Goal: Obtain resource: Download file/media

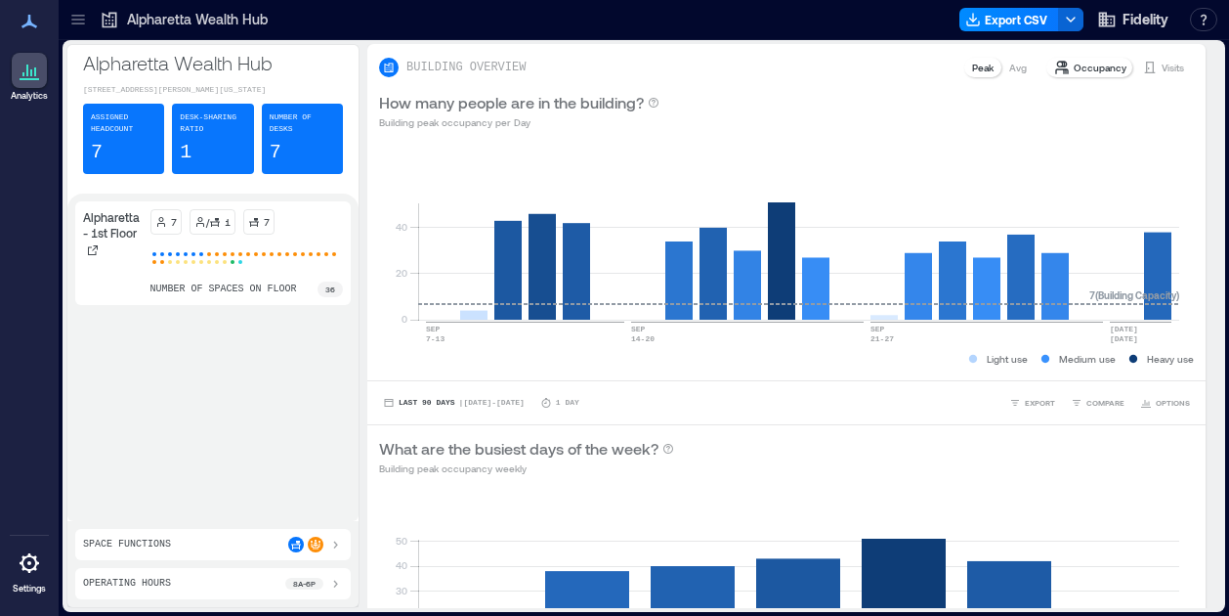
click at [76, 29] on div at bounding box center [78, 19] width 31 height 31
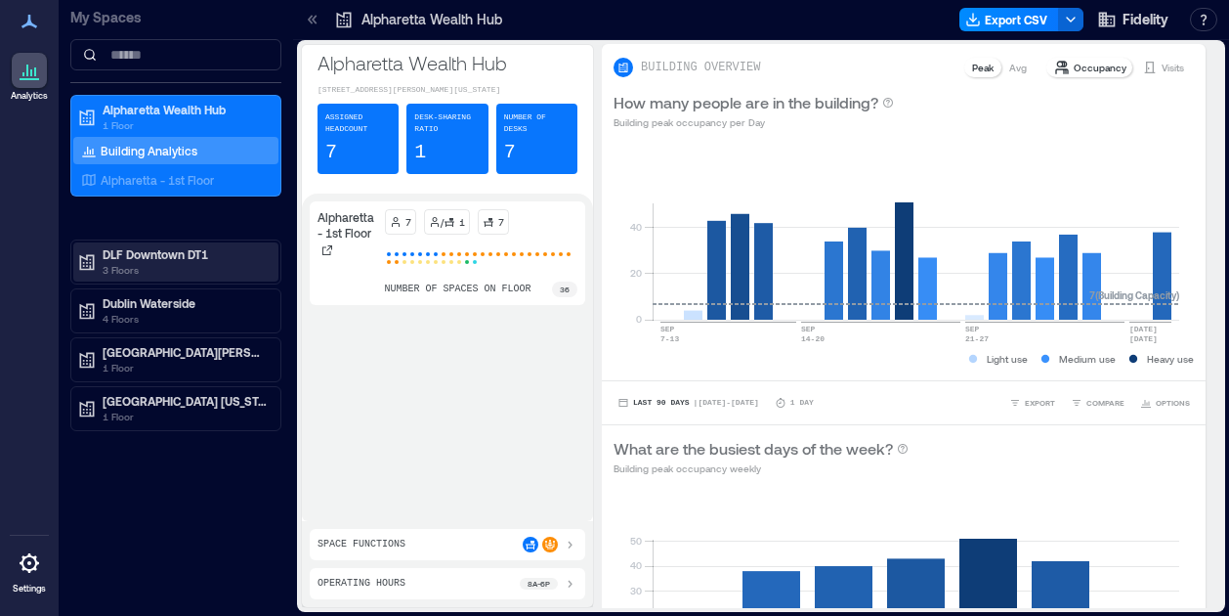
click at [156, 263] on p "3 Floors" at bounding box center [185, 270] width 164 height 16
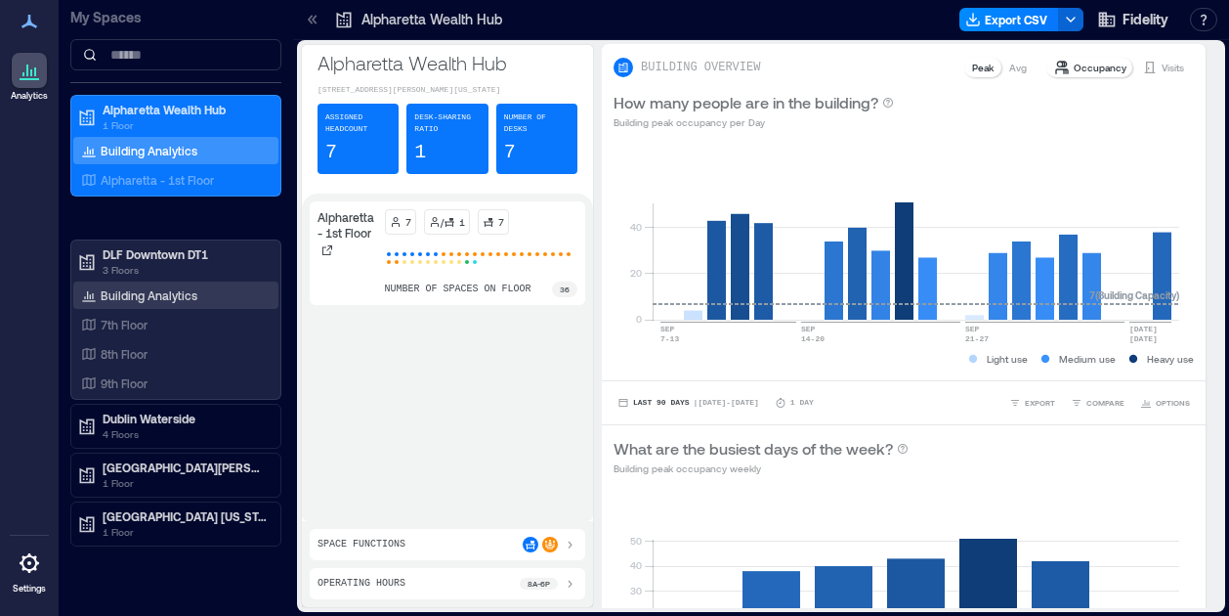
click at [131, 298] on p "Building Analytics" at bounding box center [149, 295] width 97 height 16
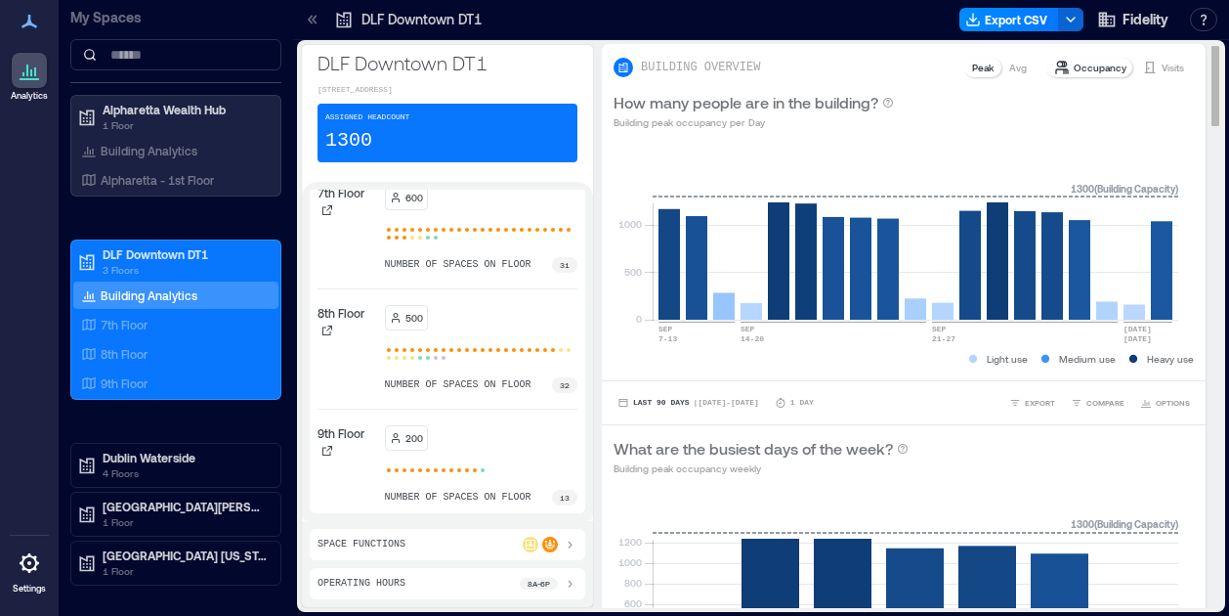
click at [1074, 70] on p "Occupancy" at bounding box center [1100, 68] width 53 height 16
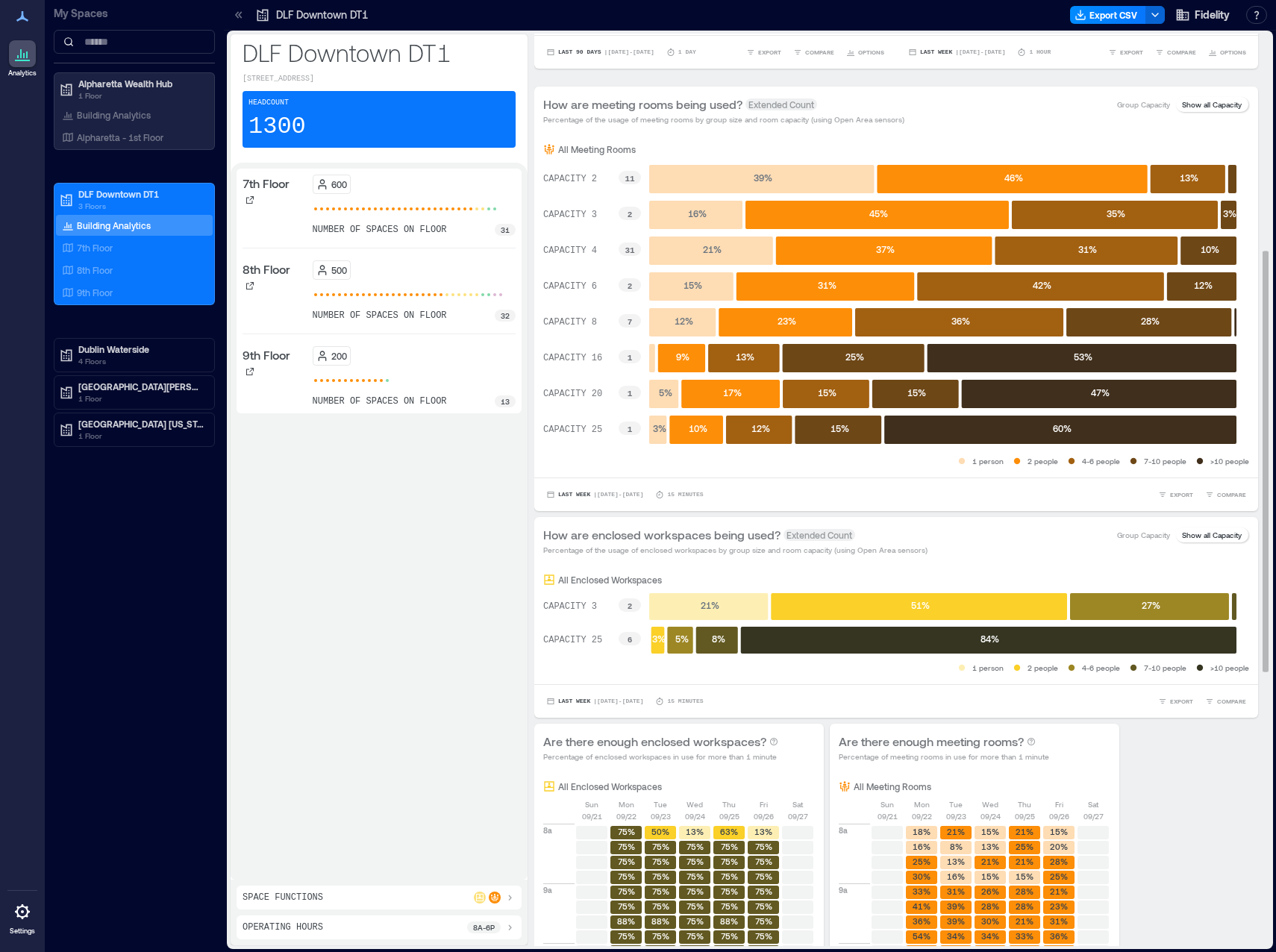
scroll to position [468, 0]
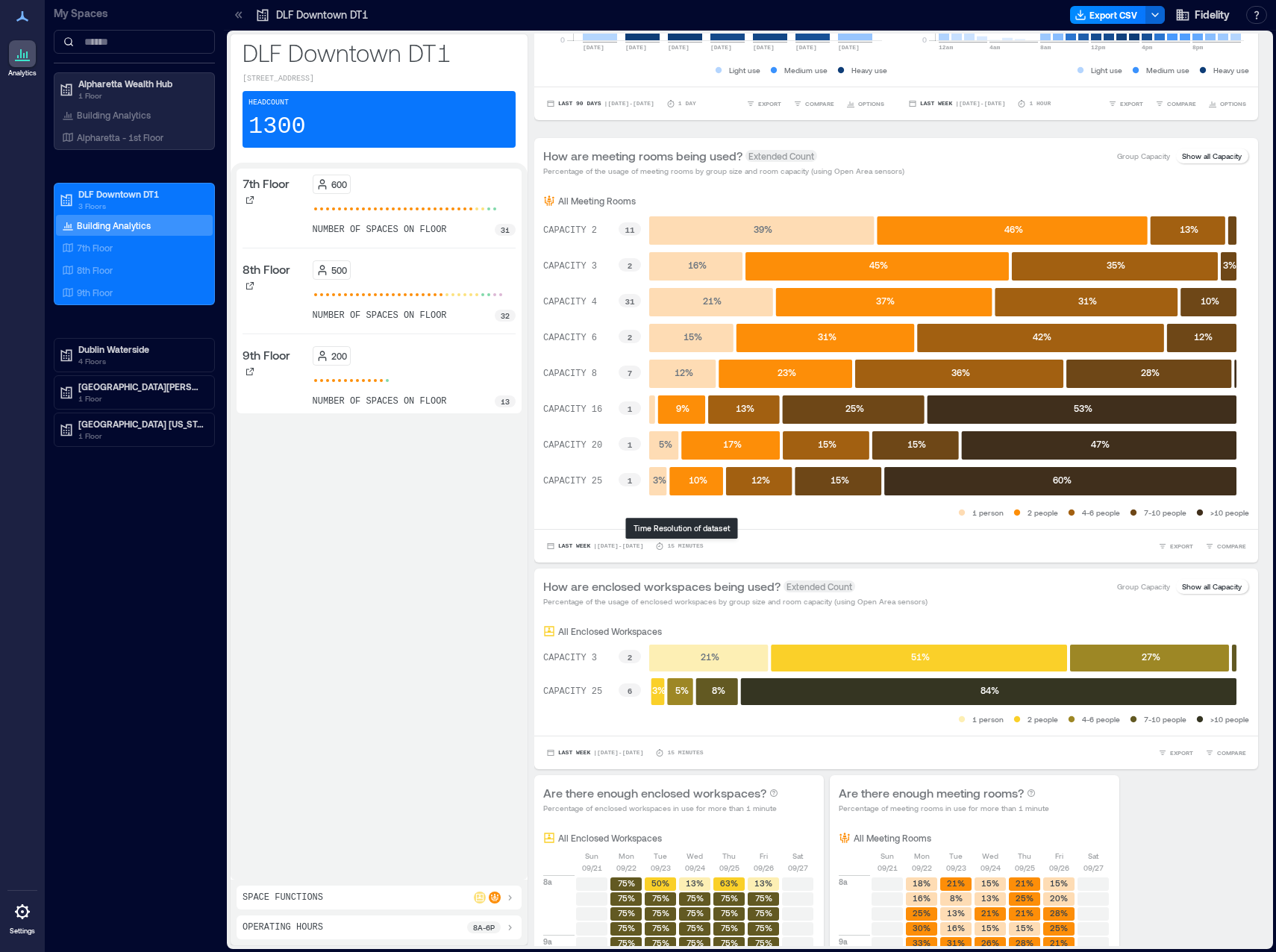
click at [799, 470] on div "Last Week | [DATE] - [DATE] minutes EXPORT COMPARE" at bounding box center [896, 547] width 706 height 15
click at [698, 470] on p "15 minutes" at bounding box center [685, 547] width 36 height 9
click at [938, 470] on span "EXPORT" at bounding box center [1181, 547] width 23 height 9
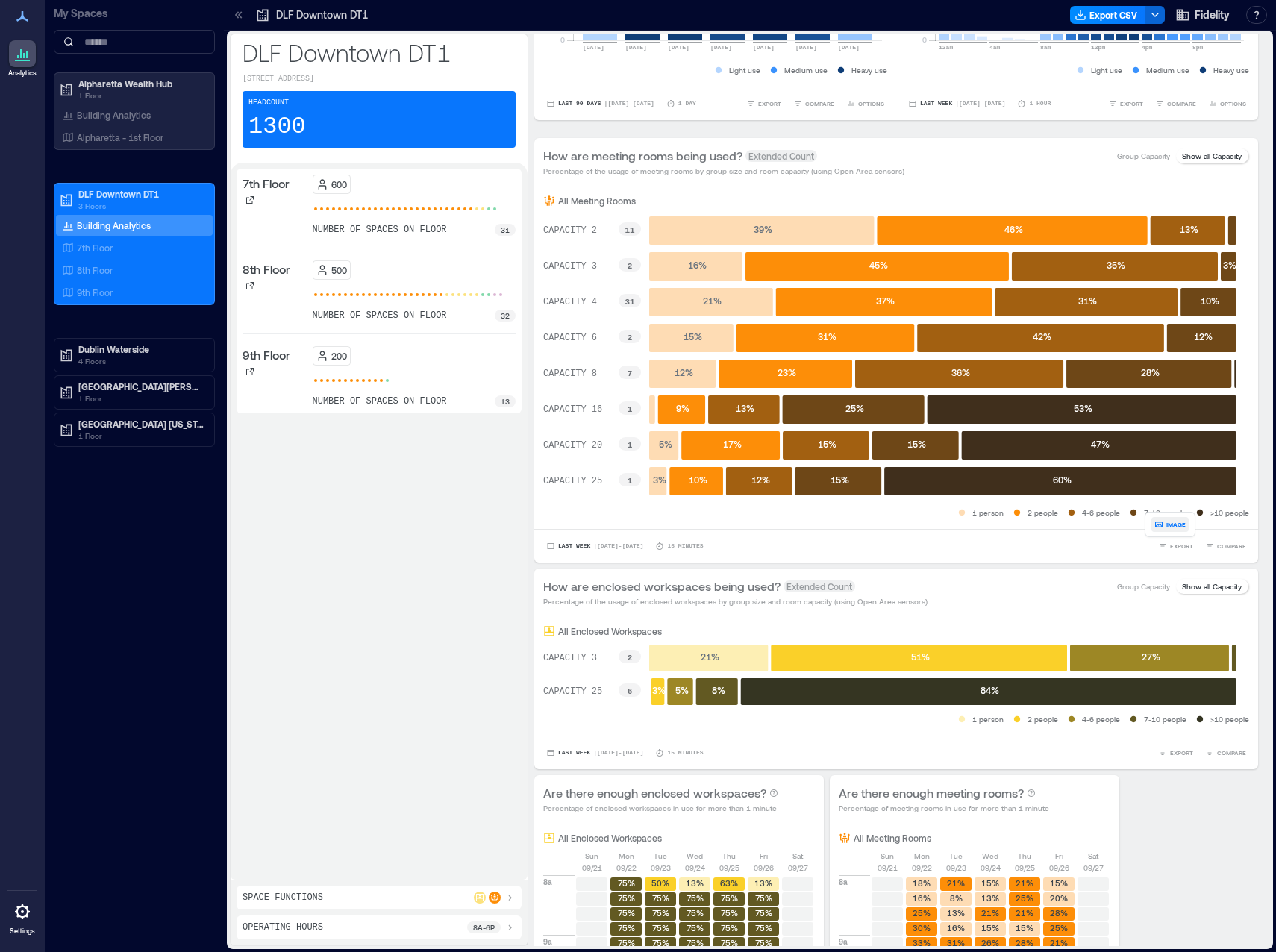
click at [938, 470] on button "IMAGE" at bounding box center [1170, 524] width 37 height 15
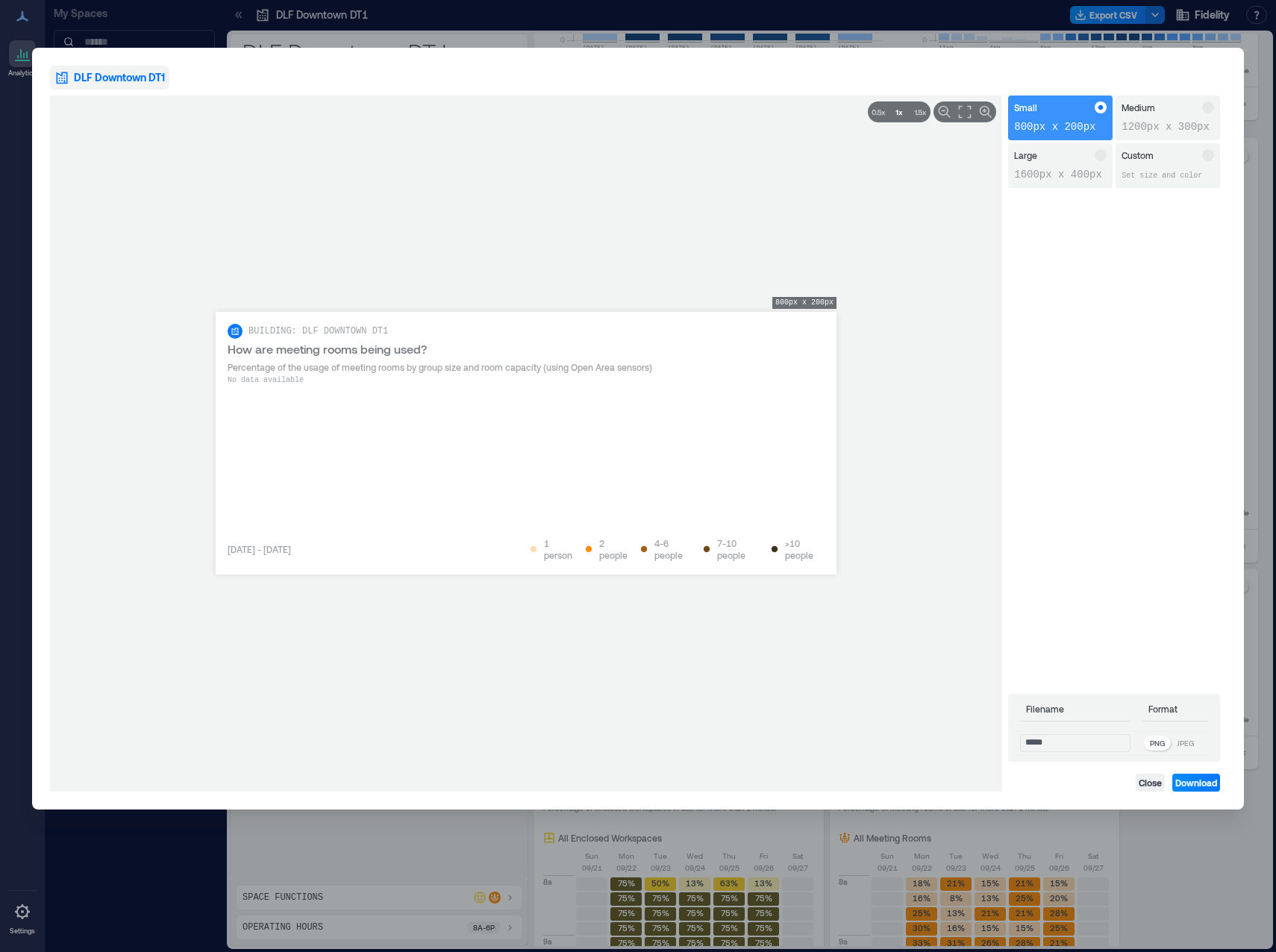
click at [465, 470] on div "No data available" at bounding box center [526, 449] width 597 height 149
click at [938, 470] on span "Close" at bounding box center [1150, 783] width 23 height 12
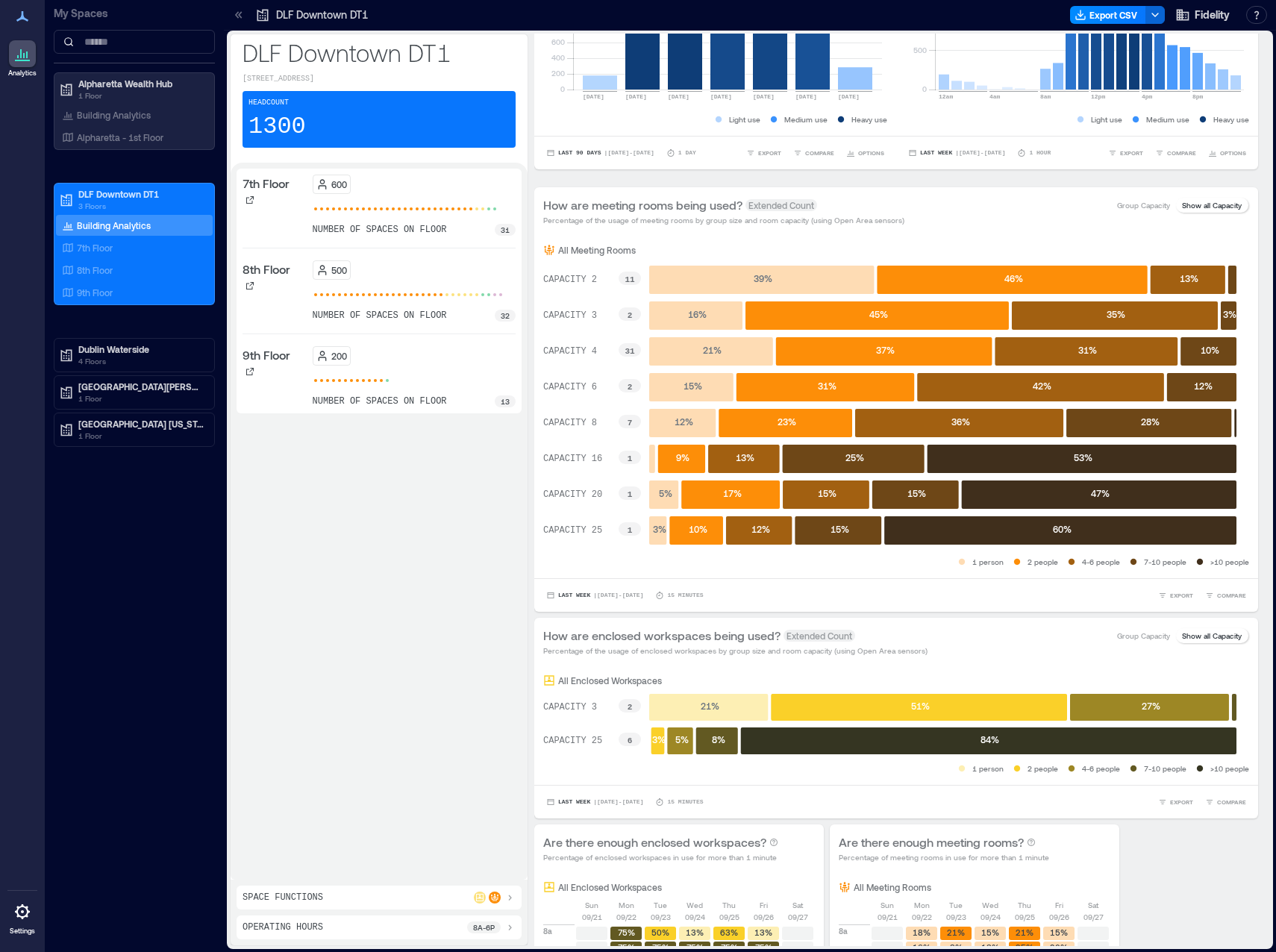
scroll to position [318, 0]
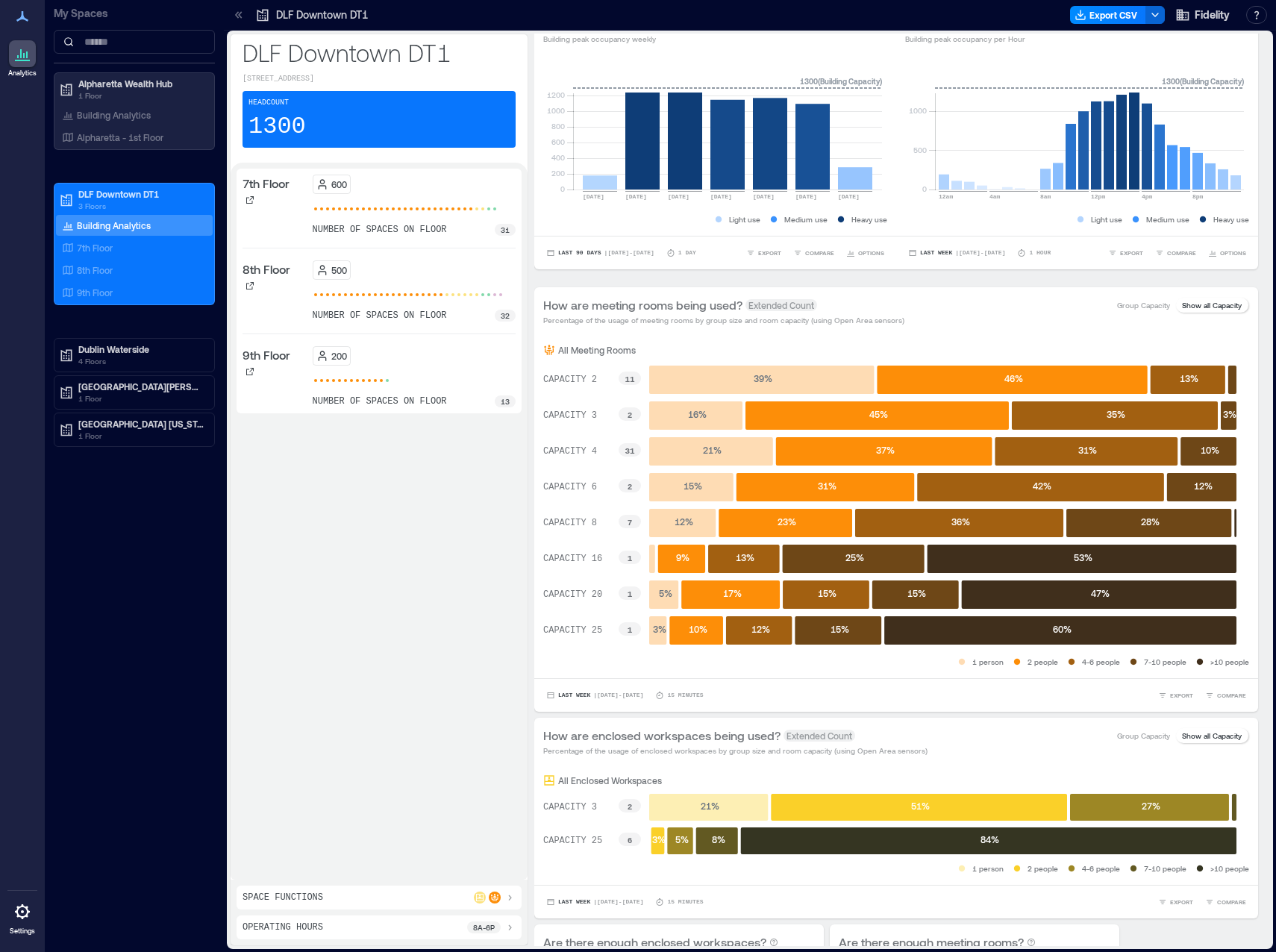
click at [938, 428] on rect at bounding box center [877, 415] width 263 height 28
click at [938, 392] on rect at bounding box center [1012, 379] width 270 height 28
click at [938, 306] on p "Group Capacity" at bounding box center [1143, 305] width 53 height 12
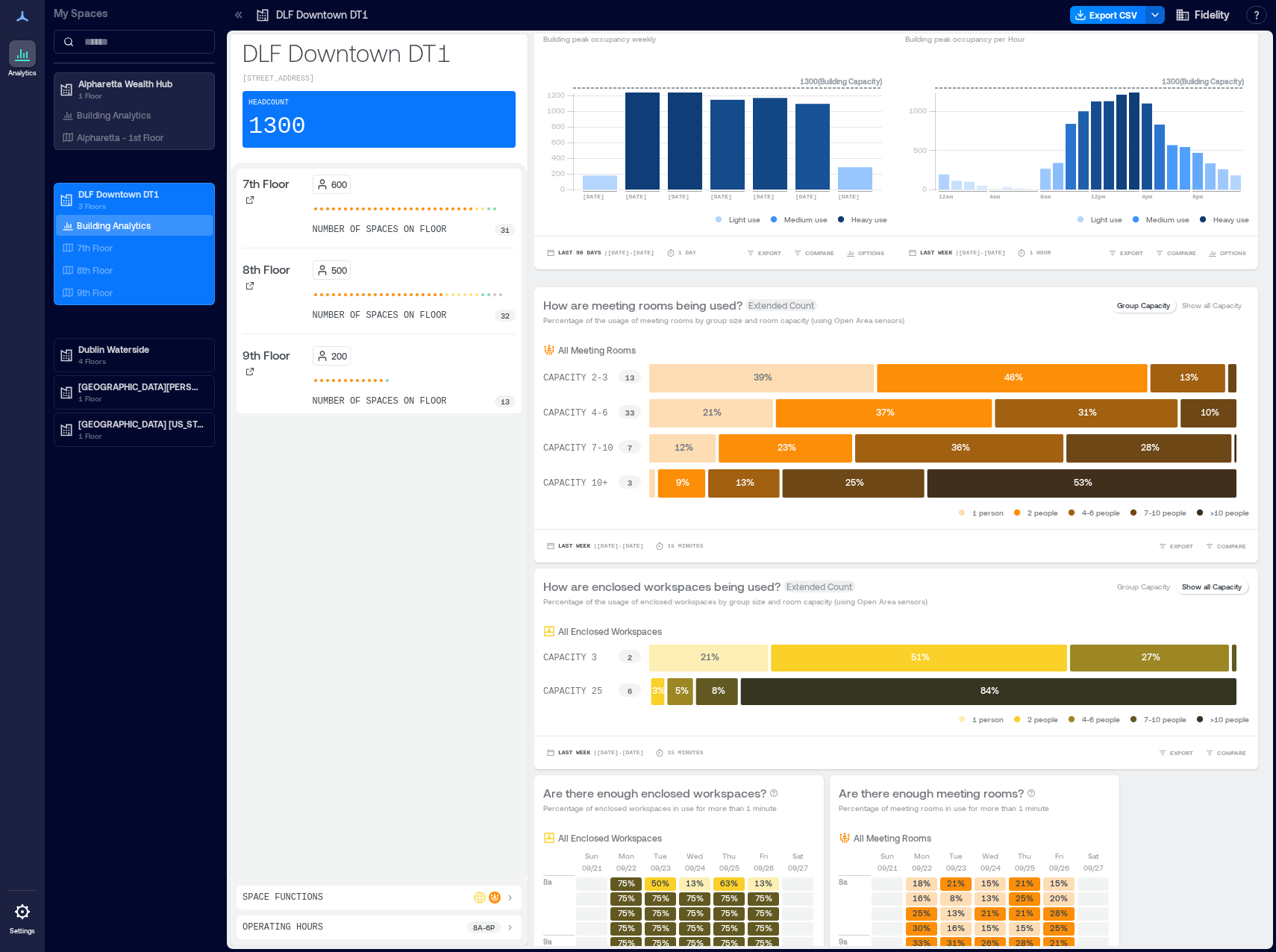
click at [938, 309] on p "Show all Capacity" at bounding box center [1212, 305] width 60 height 12
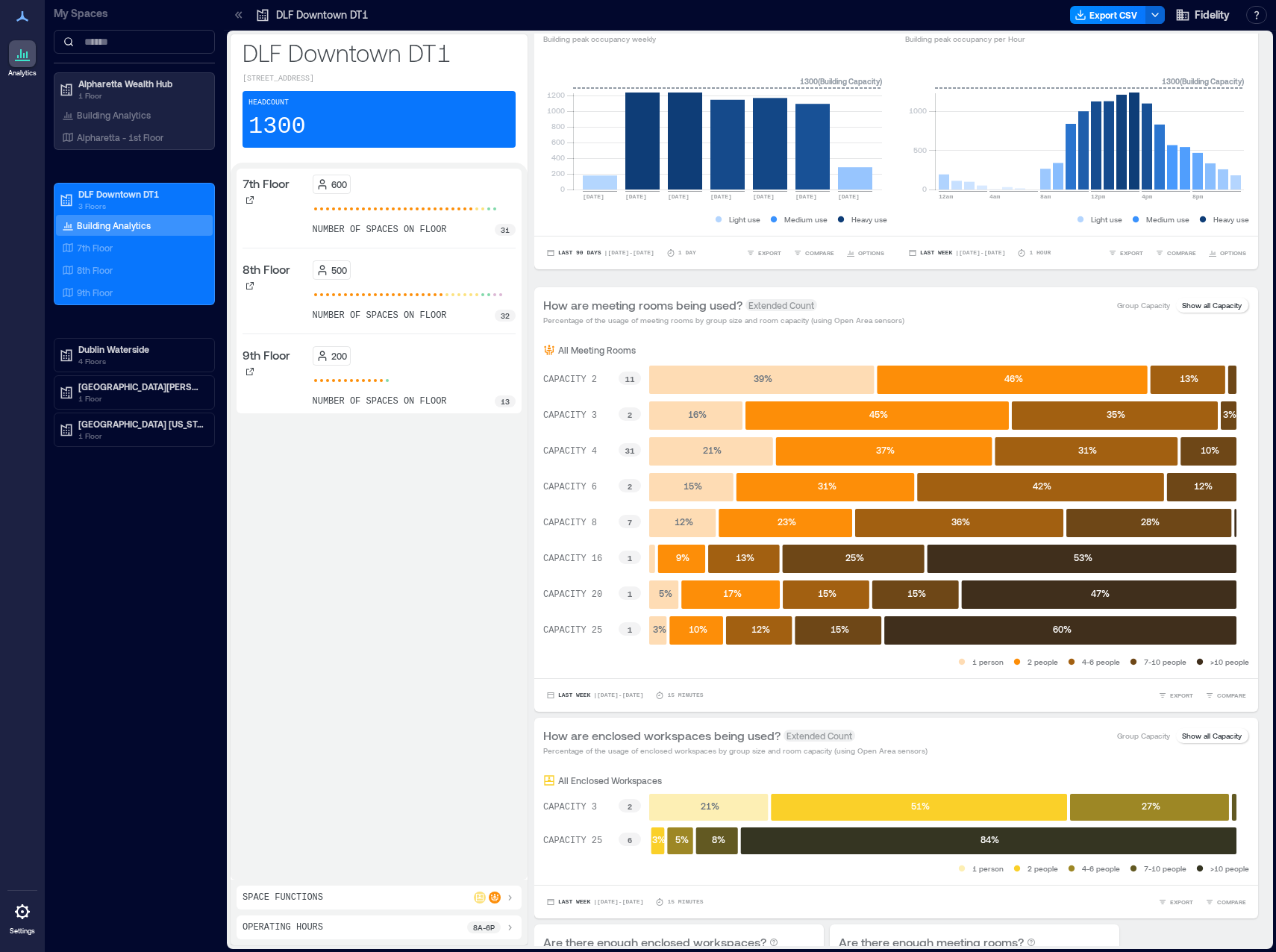
click at [938, 309] on p "Group Capacity" at bounding box center [1143, 305] width 53 height 12
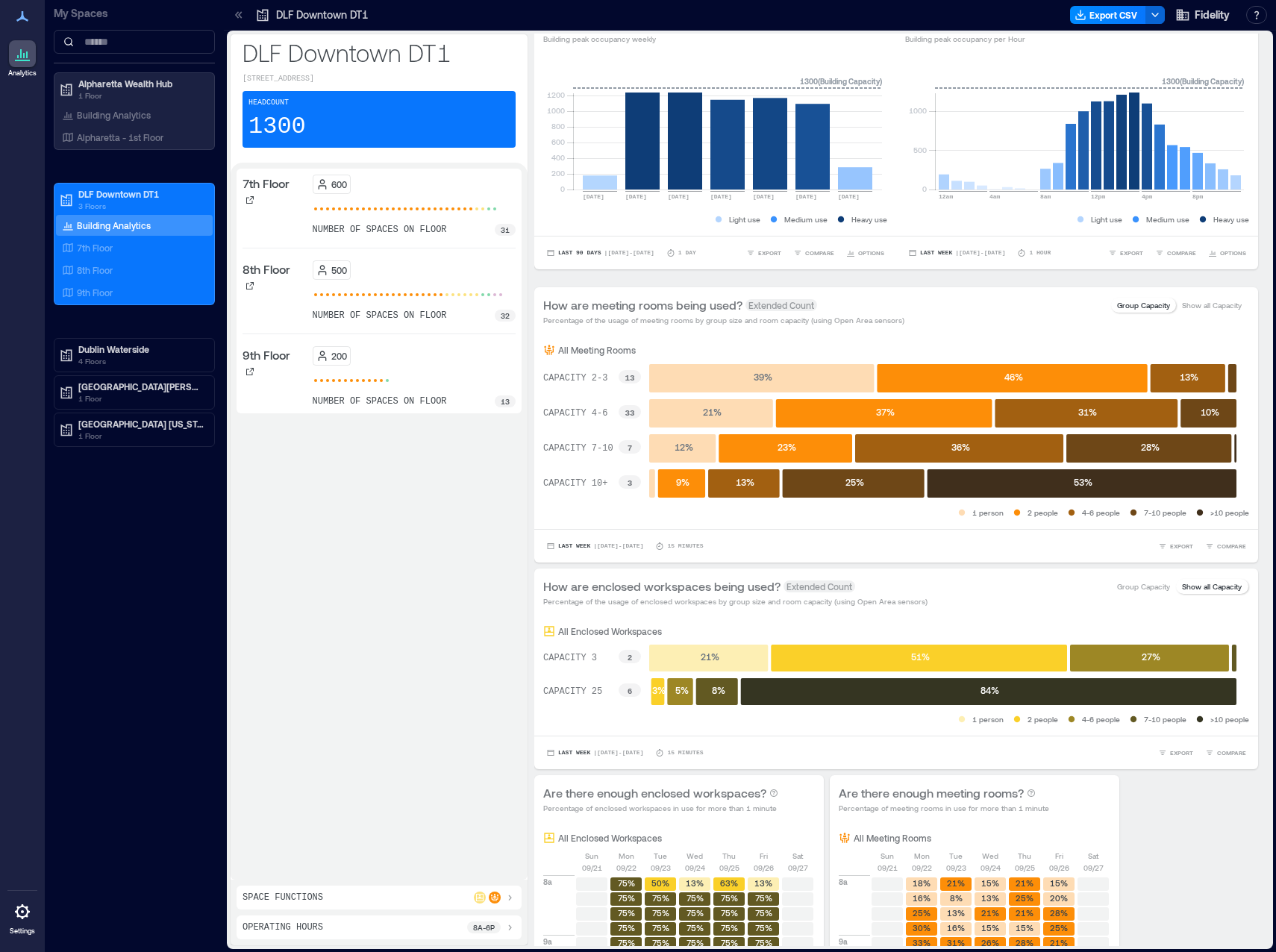
click at [938, 309] on p "Show all Capacity" at bounding box center [1212, 305] width 60 height 12
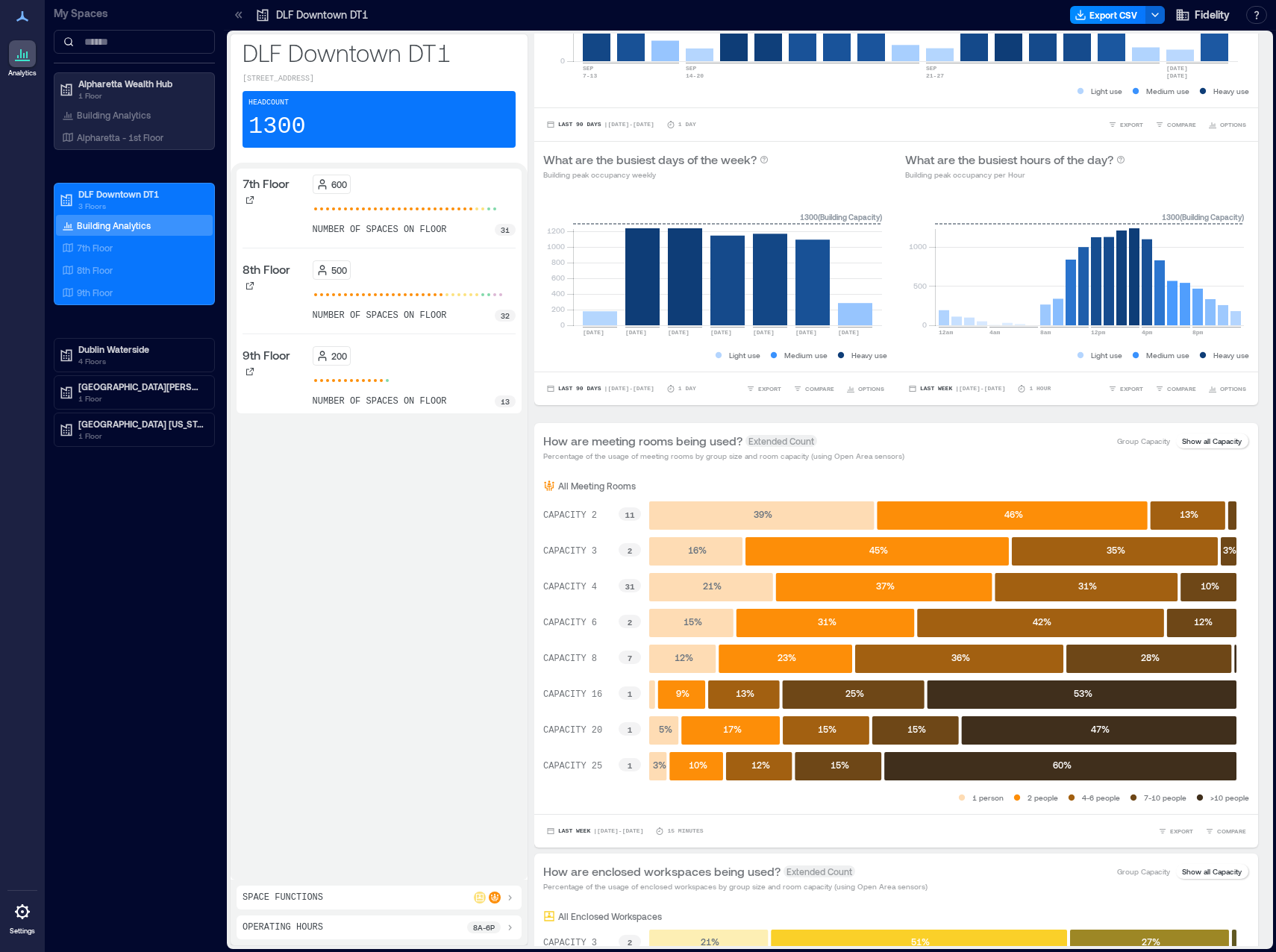
scroll to position [0, 0]
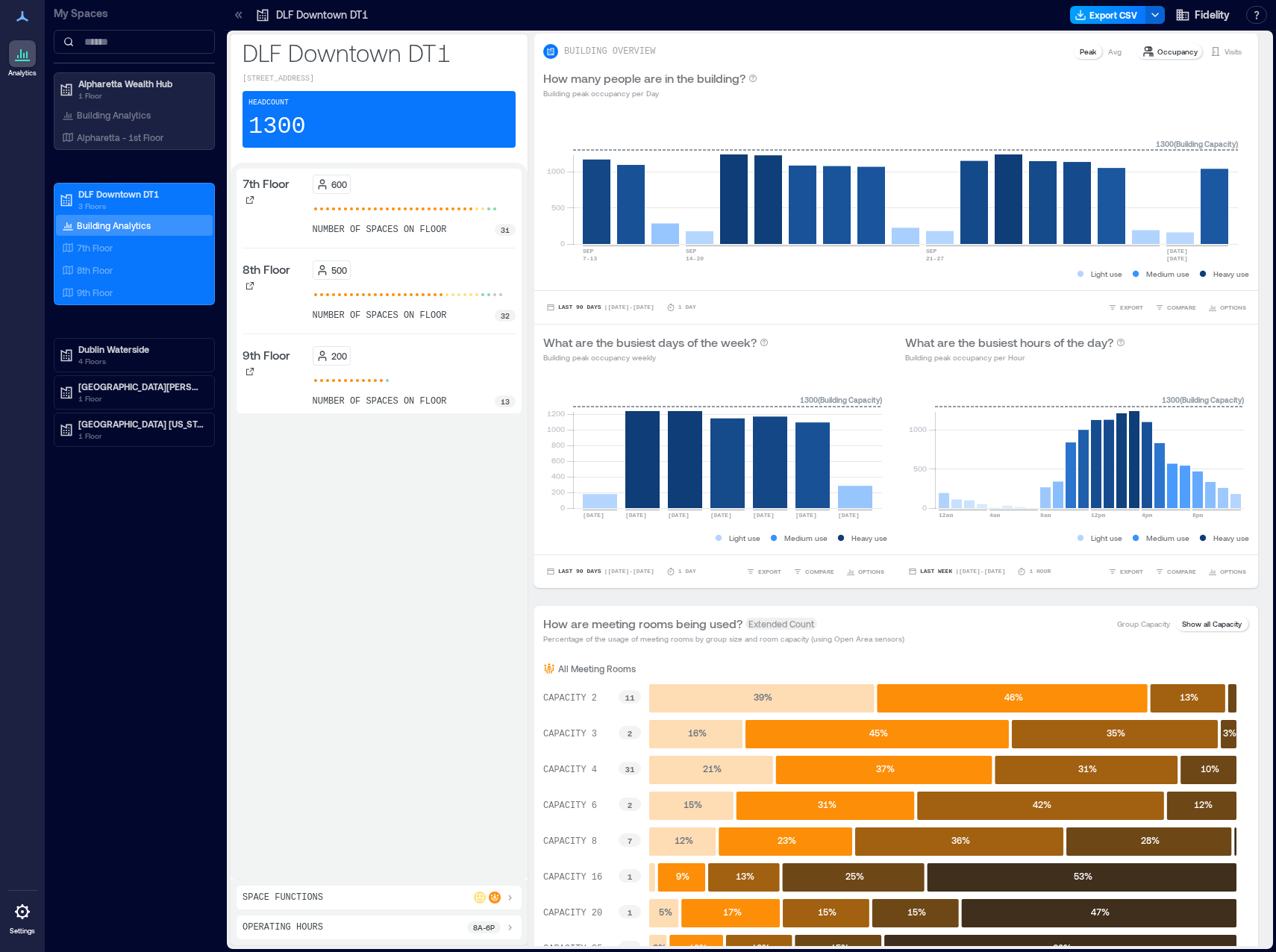
click at [938, 15] on button "Export CSV" at bounding box center [1108, 15] width 76 height 18
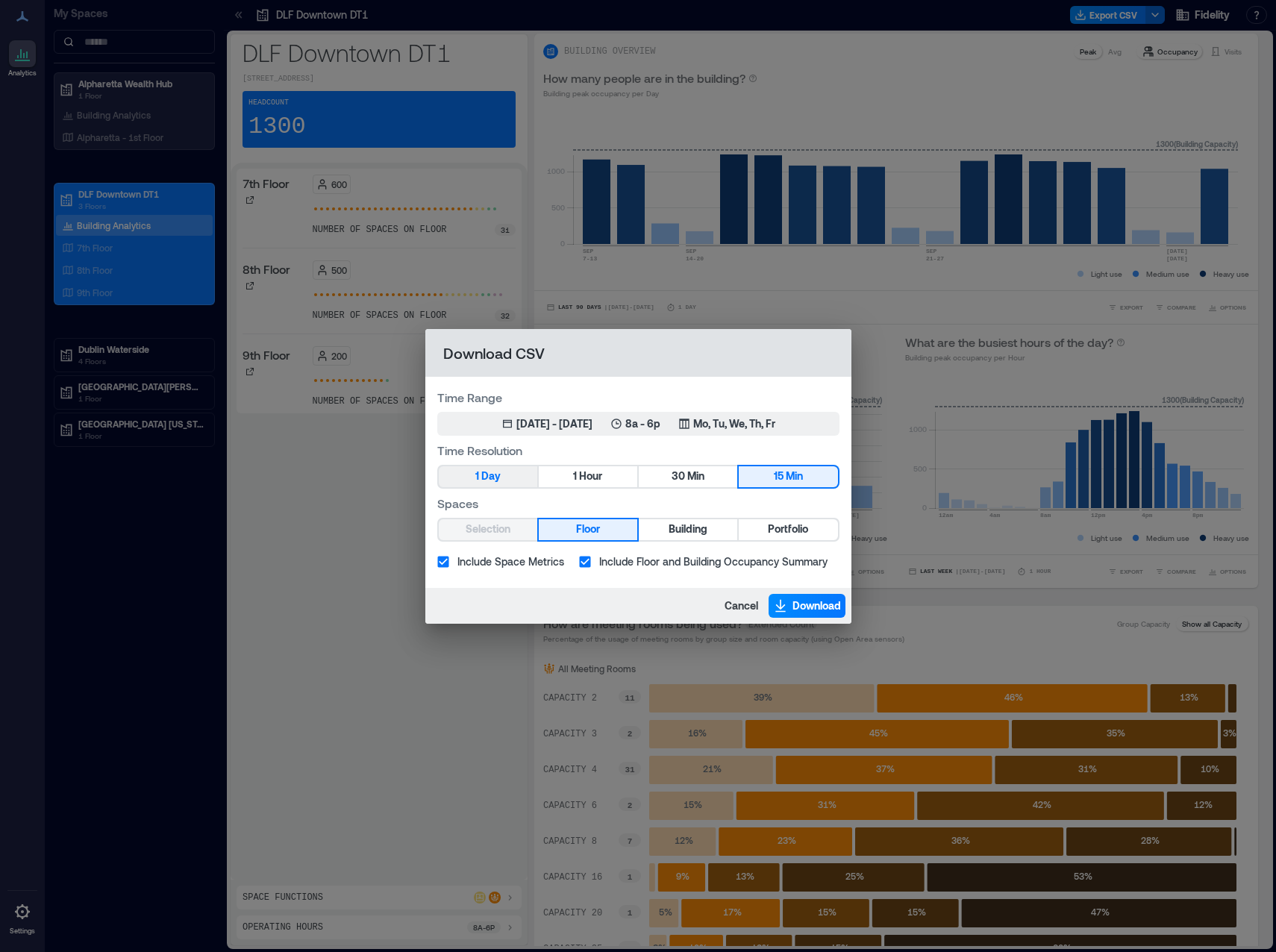
click at [489, 470] on span "Day" at bounding box center [490, 476] width 19 height 18
click at [545, 426] on div "[DATE] - [DATE]" at bounding box center [554, 424] width 76 height 15
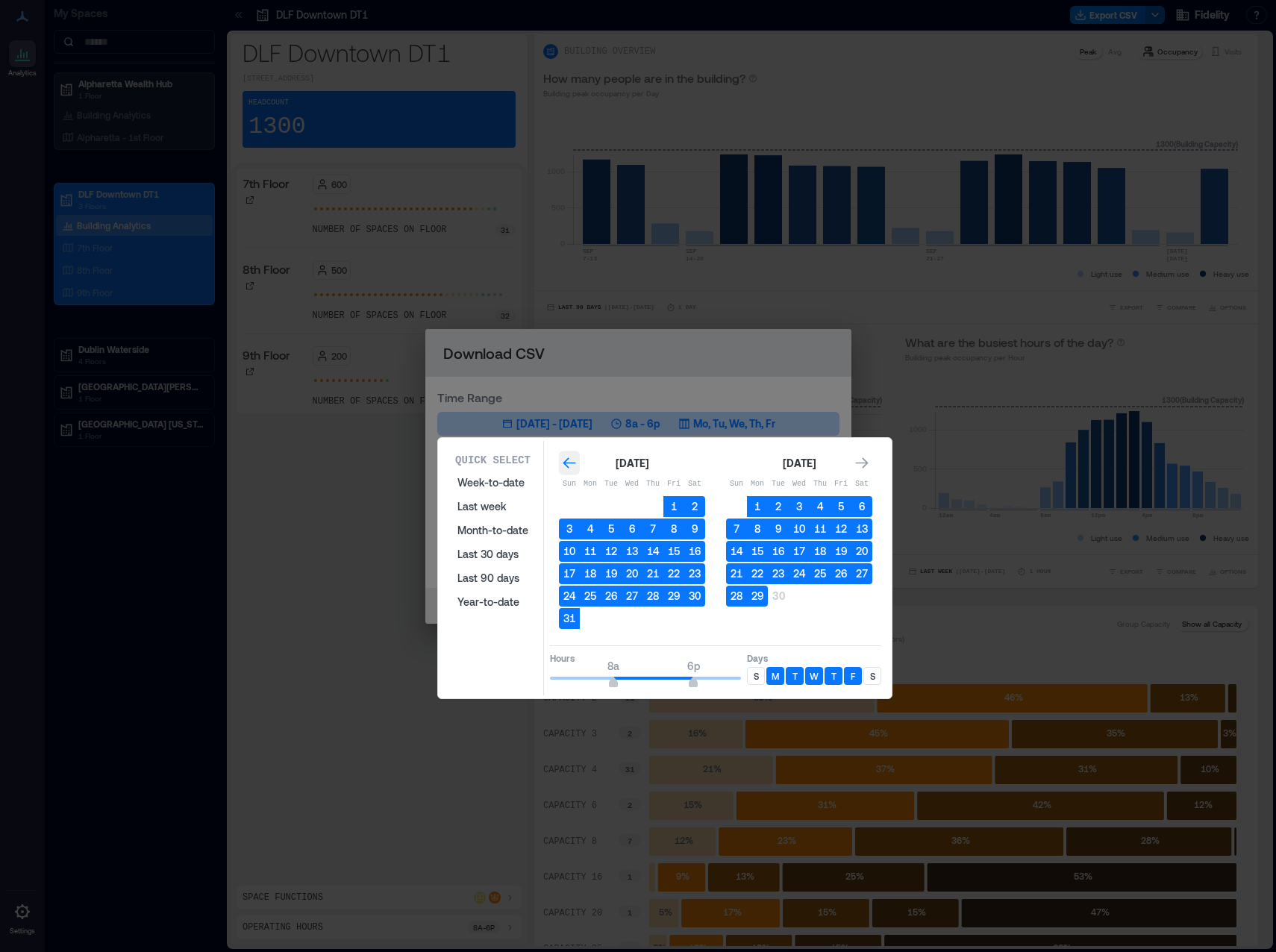
click at [559, 466] on div "Go to previous month" at bounding box center [569, 463] width 21 height 24
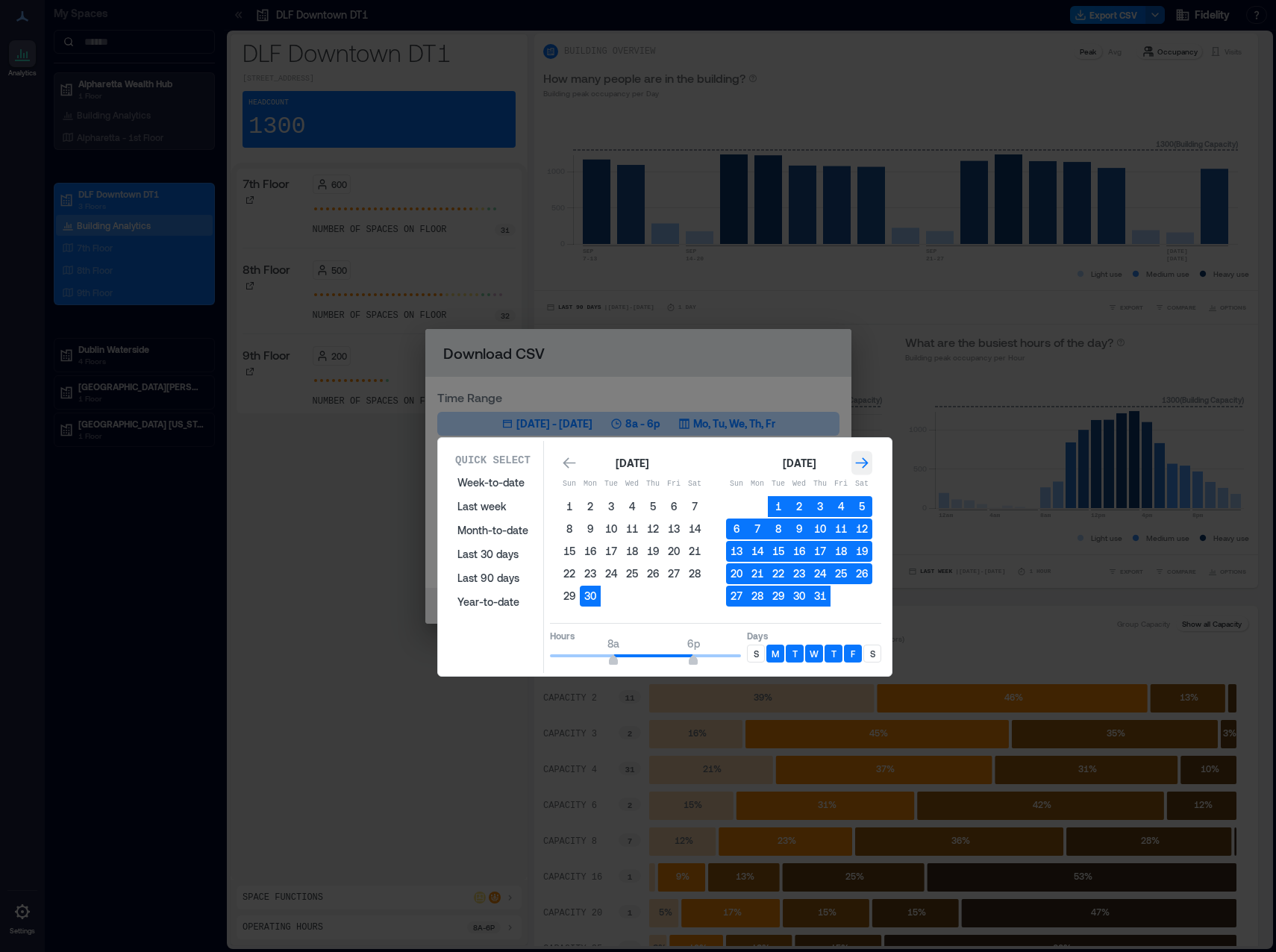
click at [853, 463] on div "Go to next month" at bounding box center [861, 463] width 21 height 24
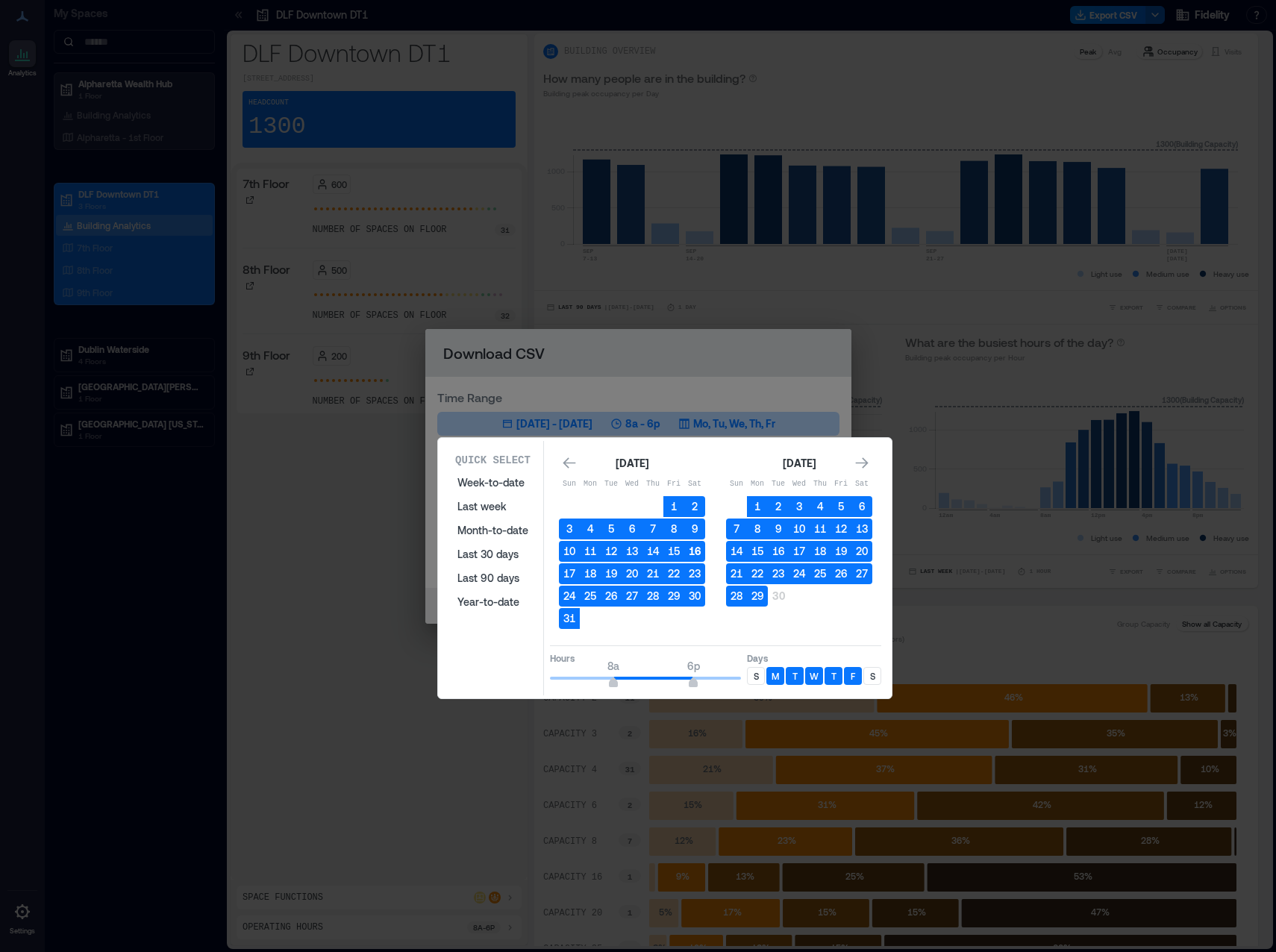
click at [693, 470] on button "16" at bounding box center [694, 551] width 21 height 21
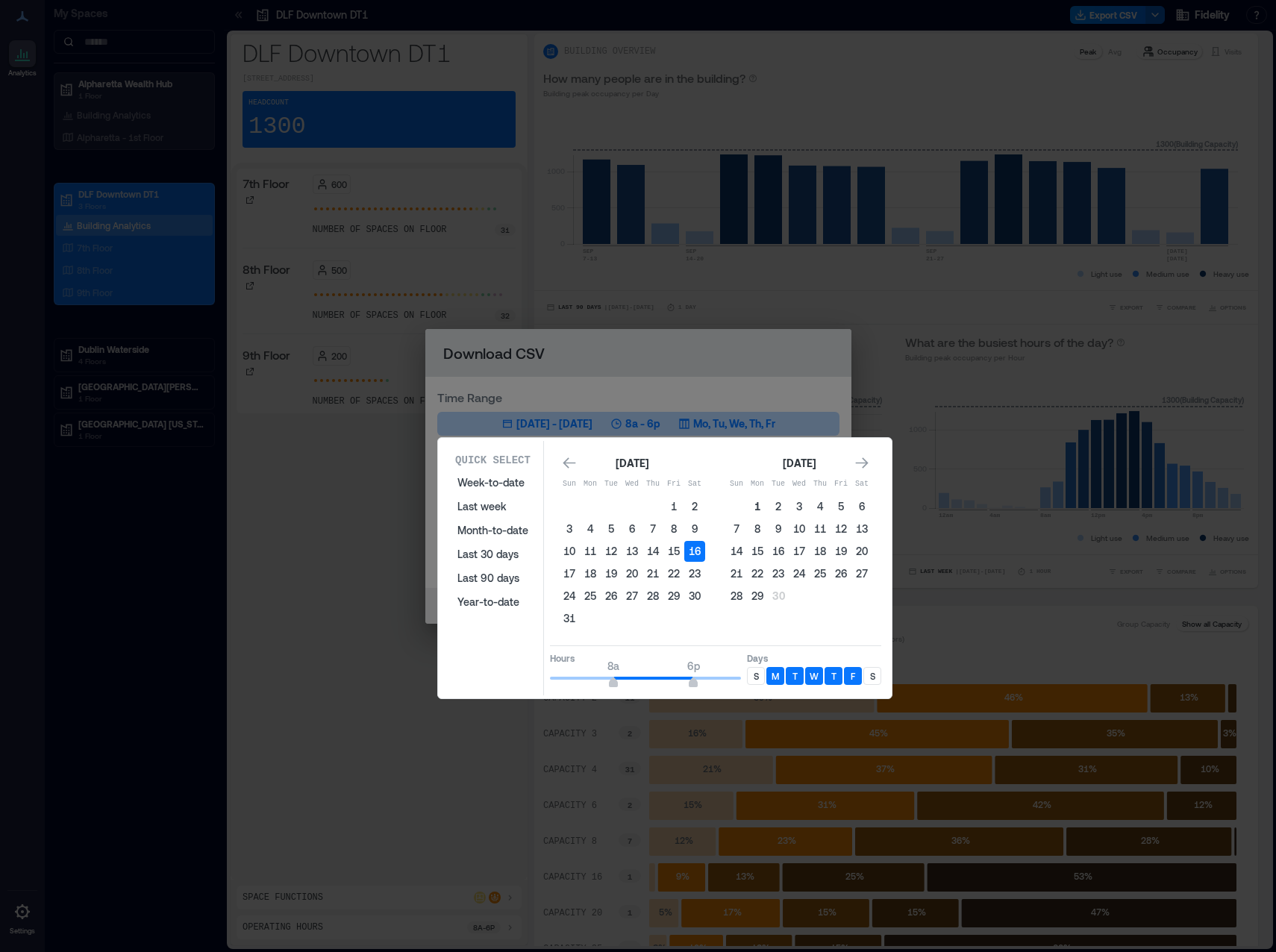
click at [757, 470] on button "1" at bounding box center [757, 506] width 21 height 21
click at [754, 470] on button "29" at bounding box center [757, 595] width 21 height 21
click at [754, 470] on button "1" at bounding box center [757, 506] width 21 height 21
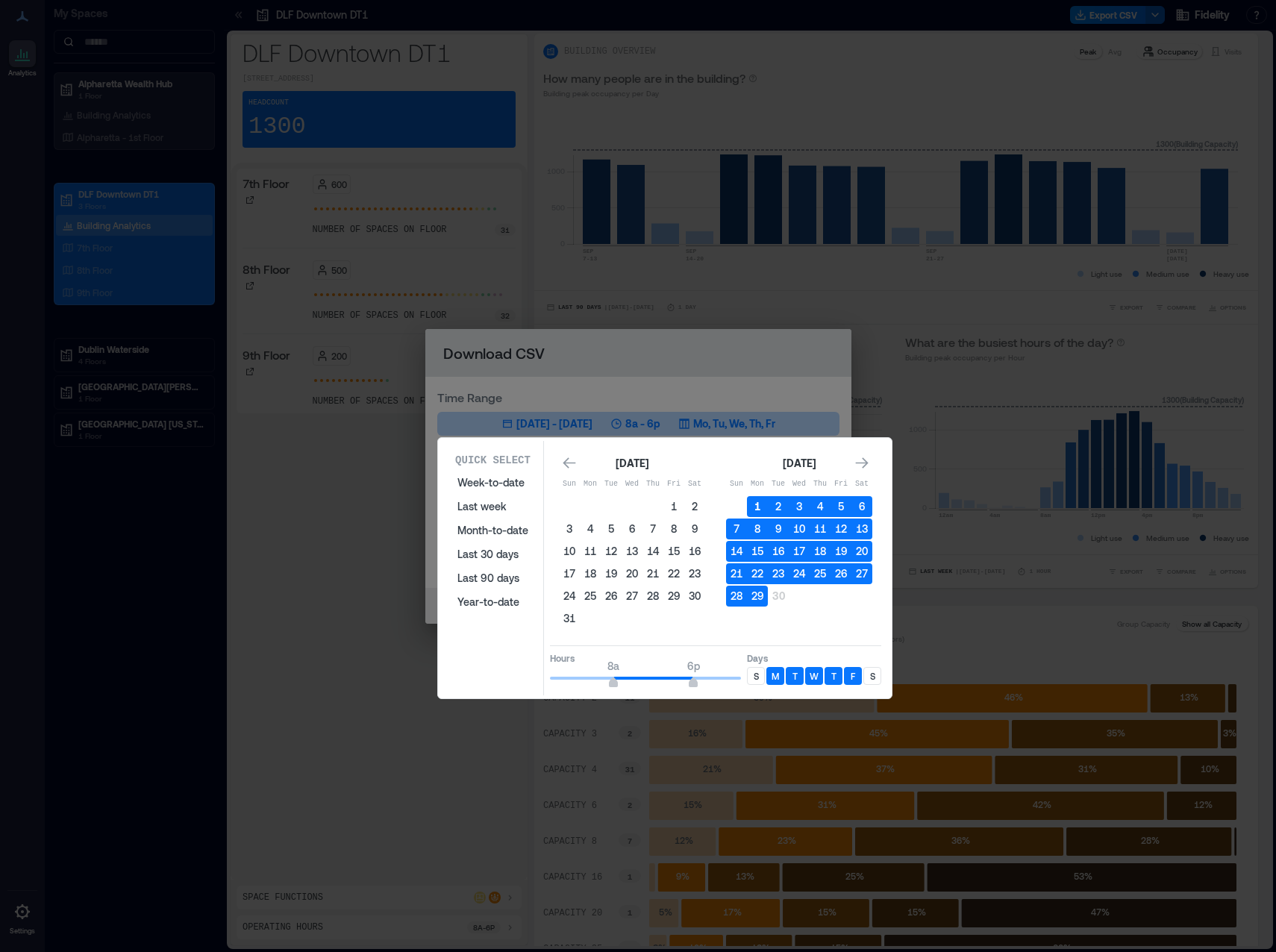
click at [754, 470] on button "1" at bounding box center [757, 506] width 21 height 21
click at [758, 470] on button "29" at bounding box center [757, 595] width 21 height 21
click at [856, 459] on icon "Go to next month" at bounding box center [862, 463] width 15 height 15
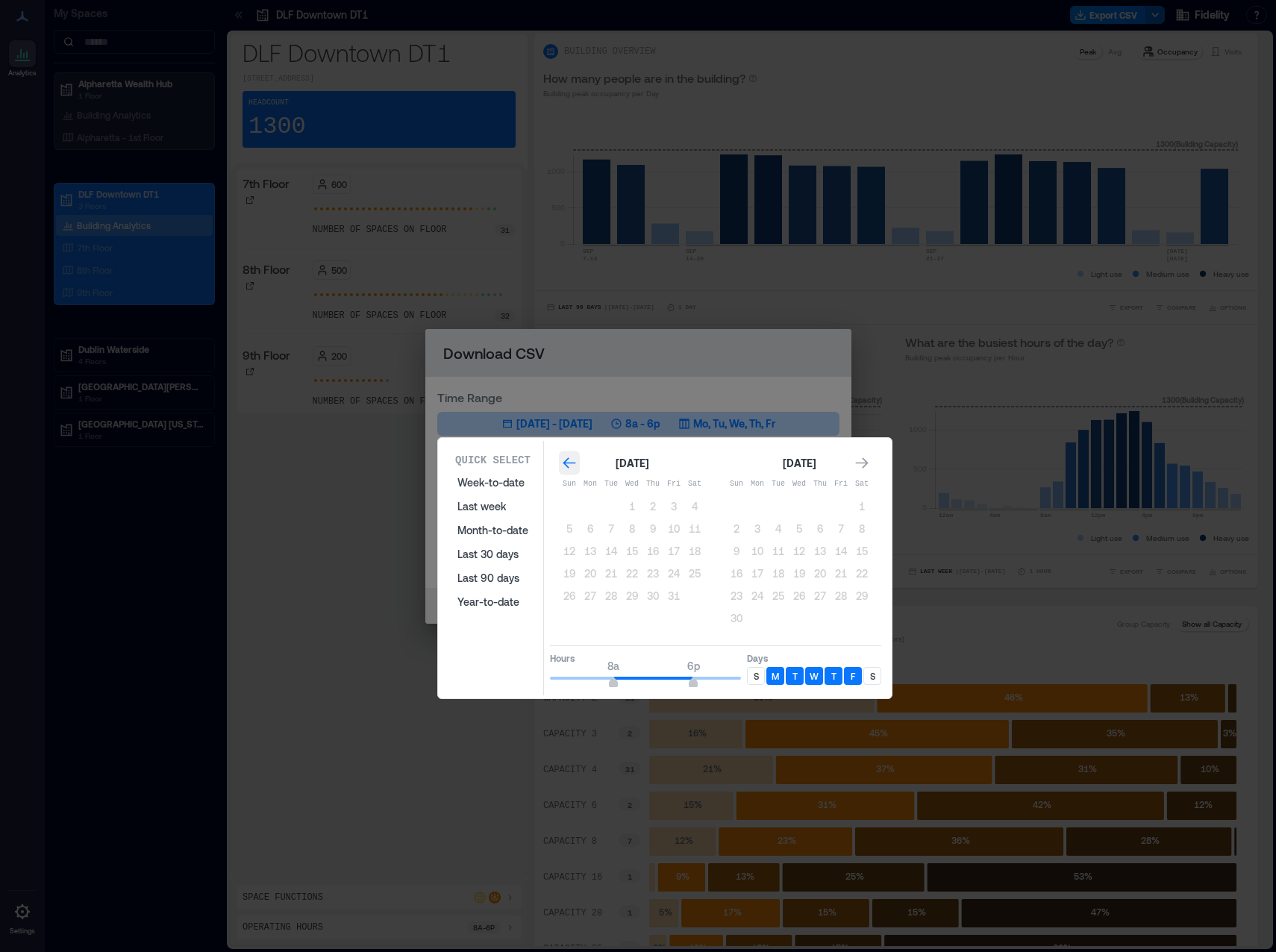
click at [566, 459] on icon "Go to previous month" at bounding box center [570, 463] width 15 height 15
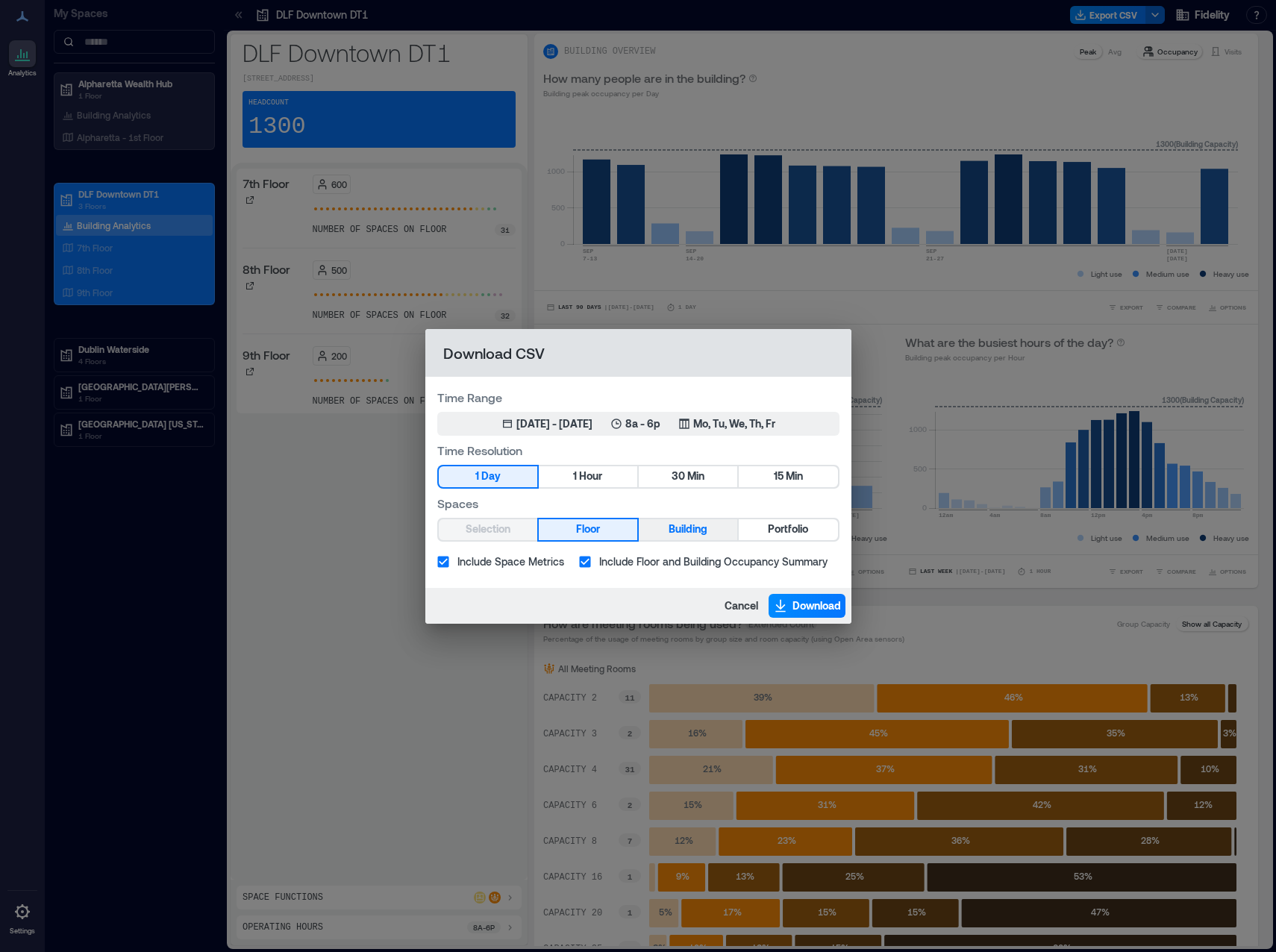
click at [695, 470] on button "Building" at bounding box center [688, 529] width 99 height 21
click at [786, 470] on icon "button" at bounding box center [780, 606] width 15 height 15
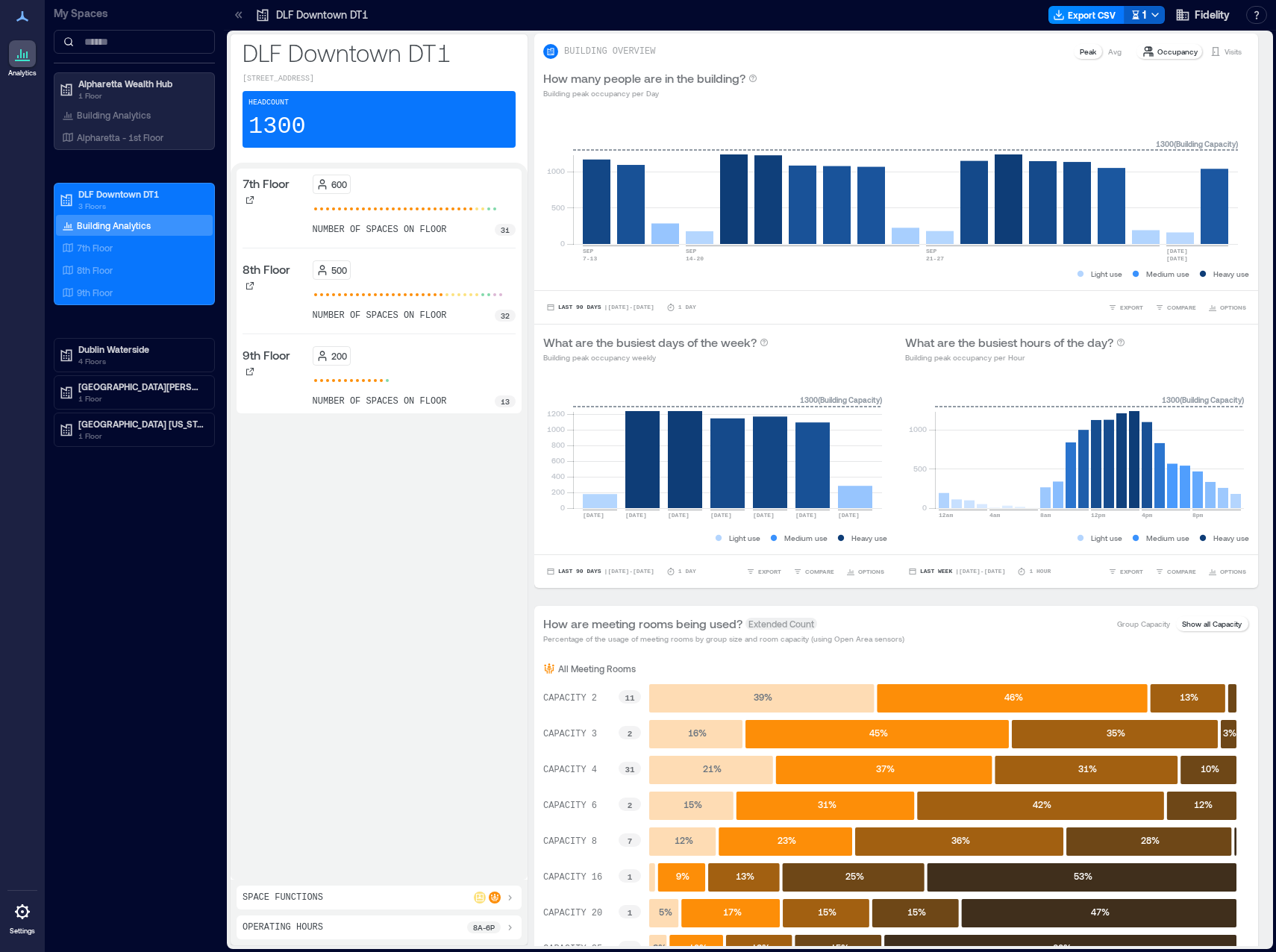
click at [938, 20] on div "1" at bounding box center [1139, 15] width 16 height 18
click at [374, 470] on div "7th Floor 600 number of spaces on floor 31 8th Floor 500 number of spaces on fl…" at bounding box center [379, 521] width 285 height 705
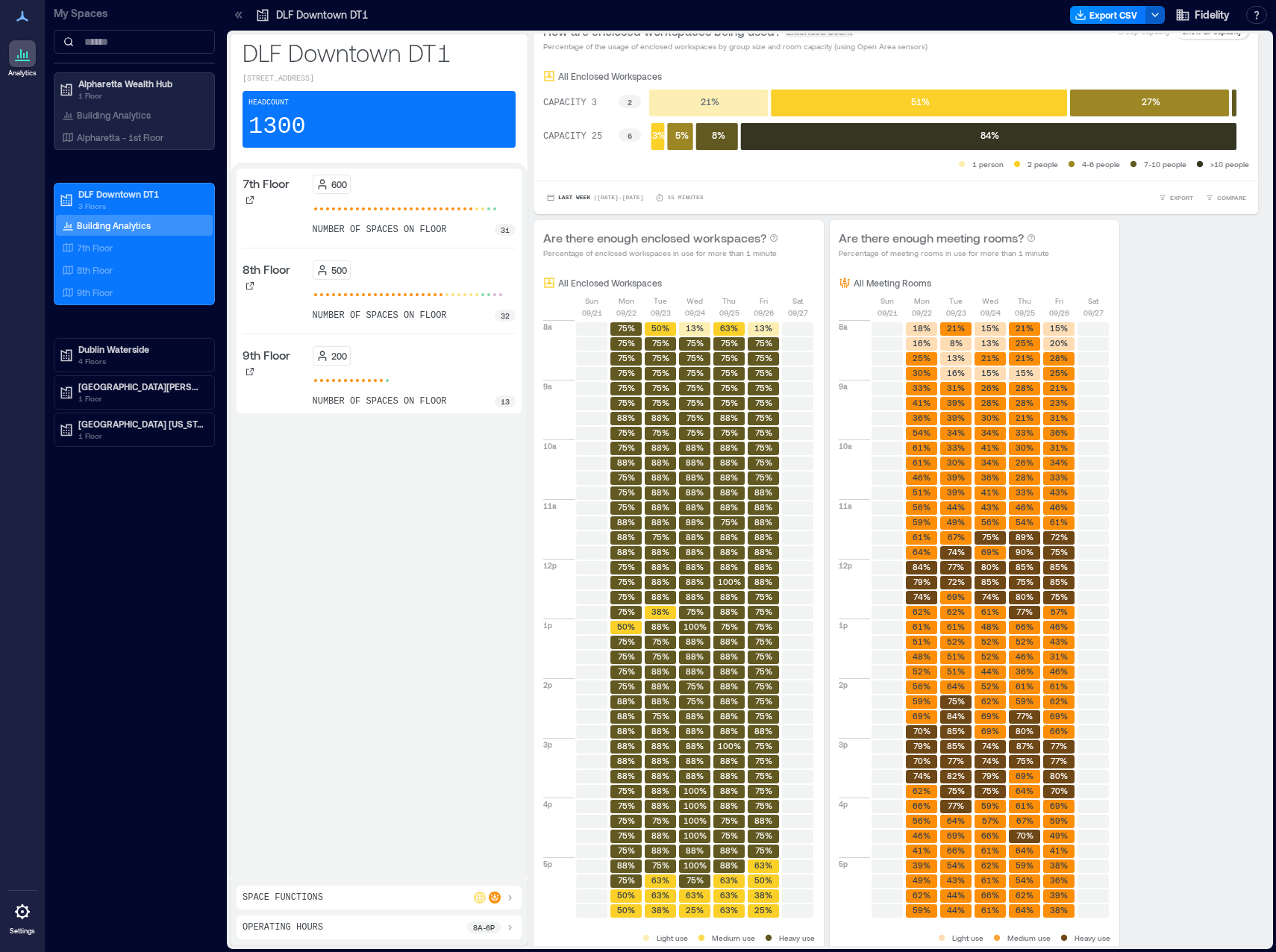
scroll to position [1065, 0]
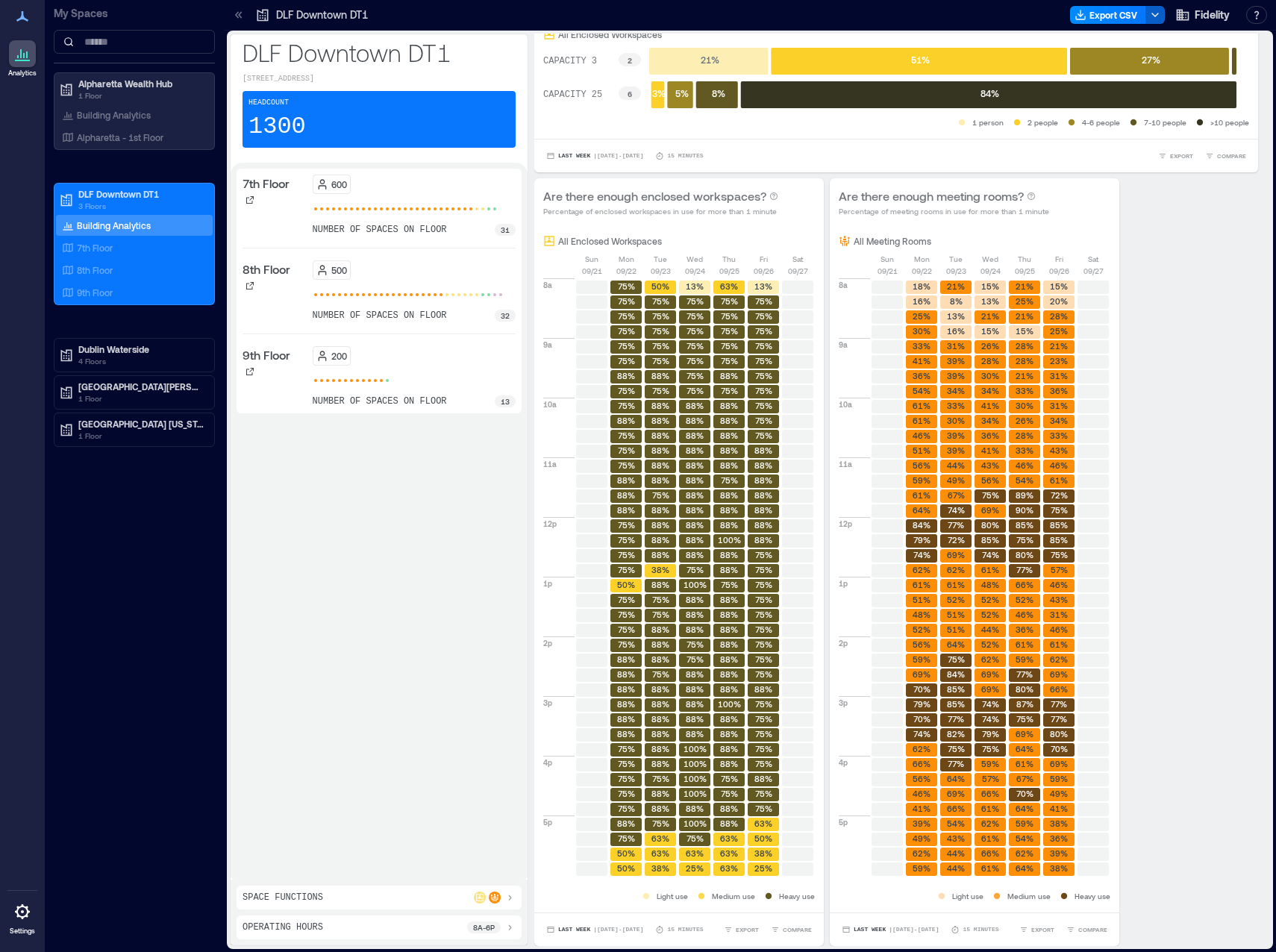
click at [514, 470] on icon at bounding box center [510, 898] width 12 height 12
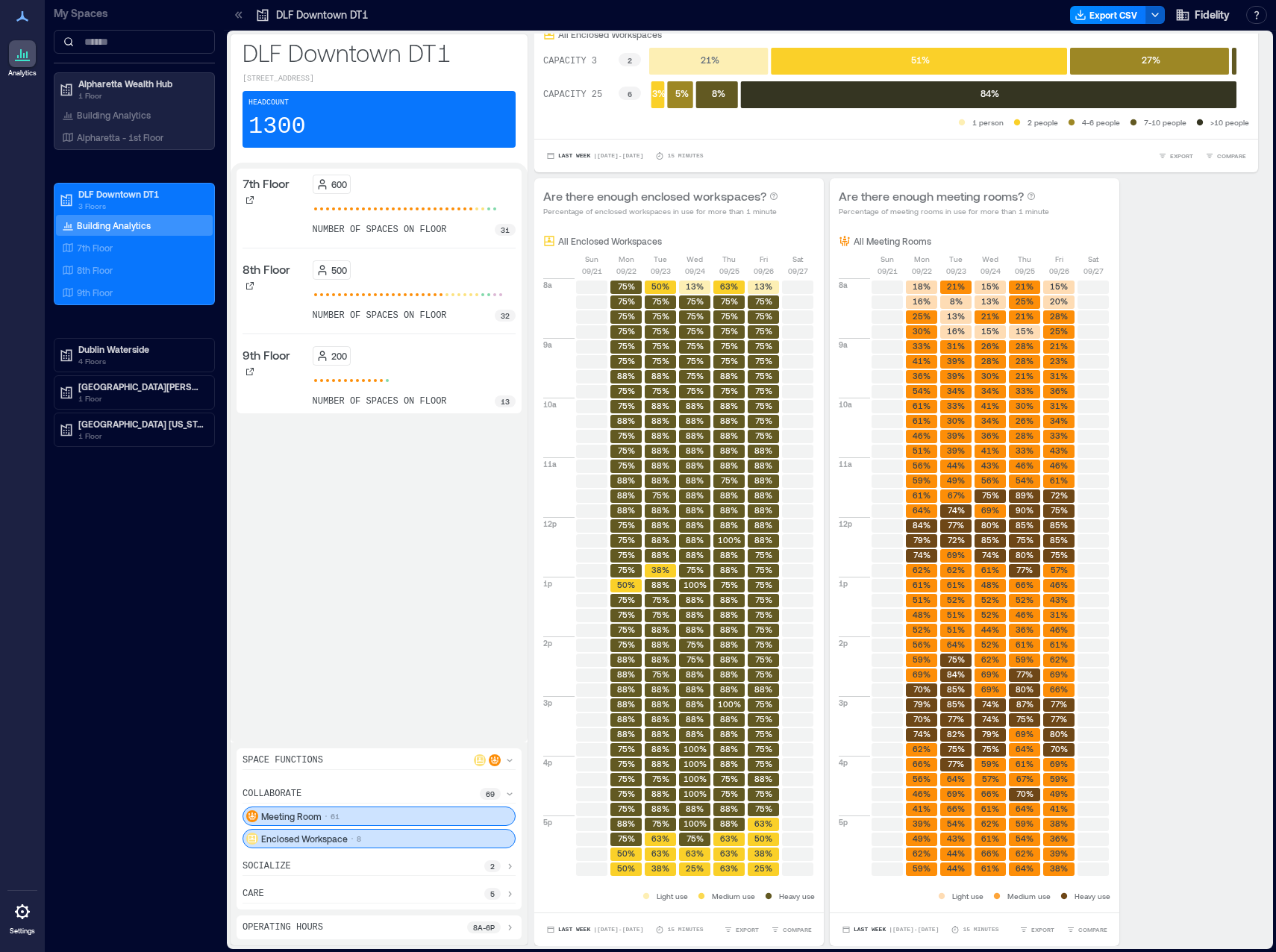
click at [444, 470] on div "Meeting Room 61" at bounding box center [380, 815] width 273 height 19
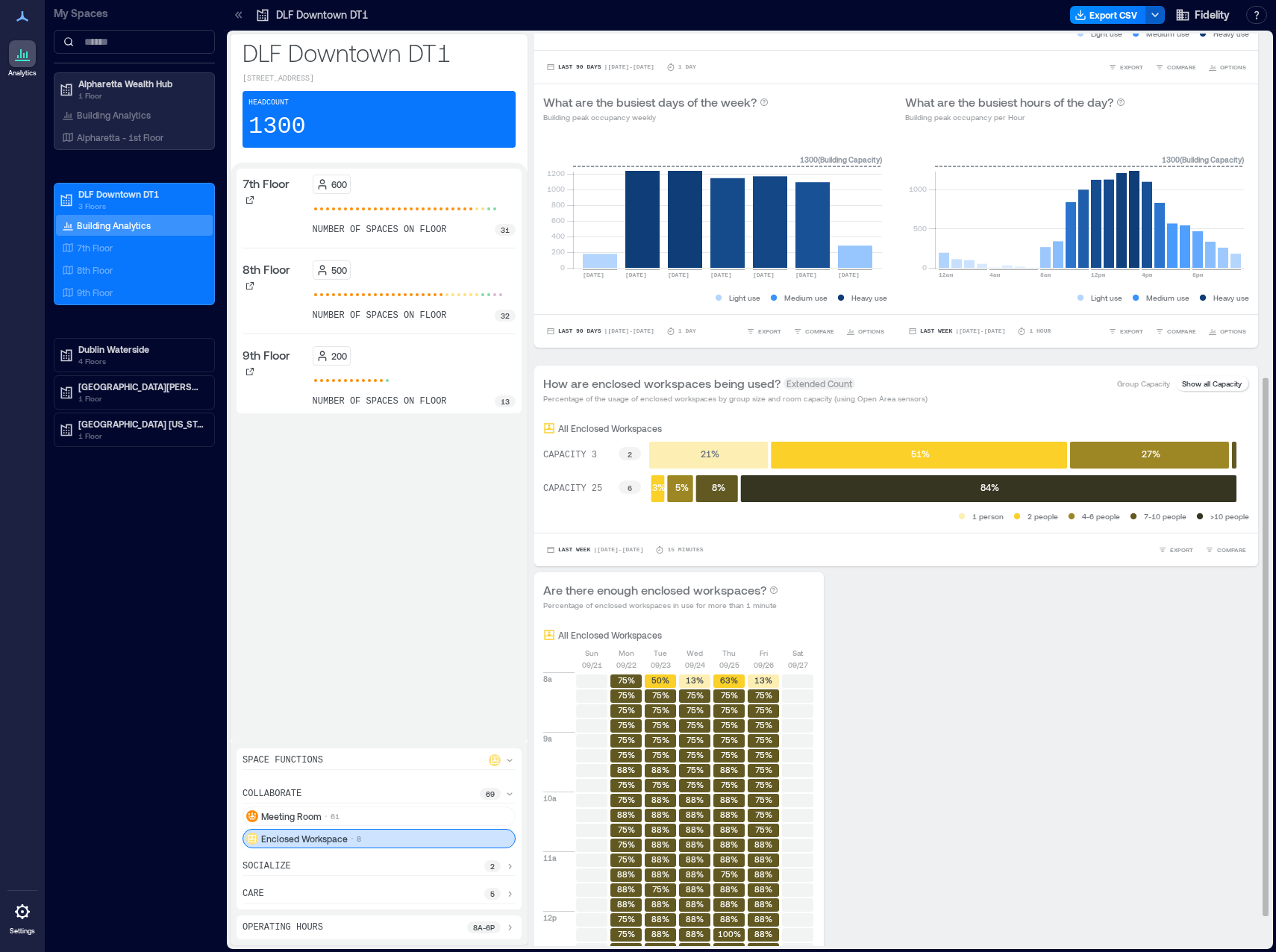
scroll to position [597, 0]
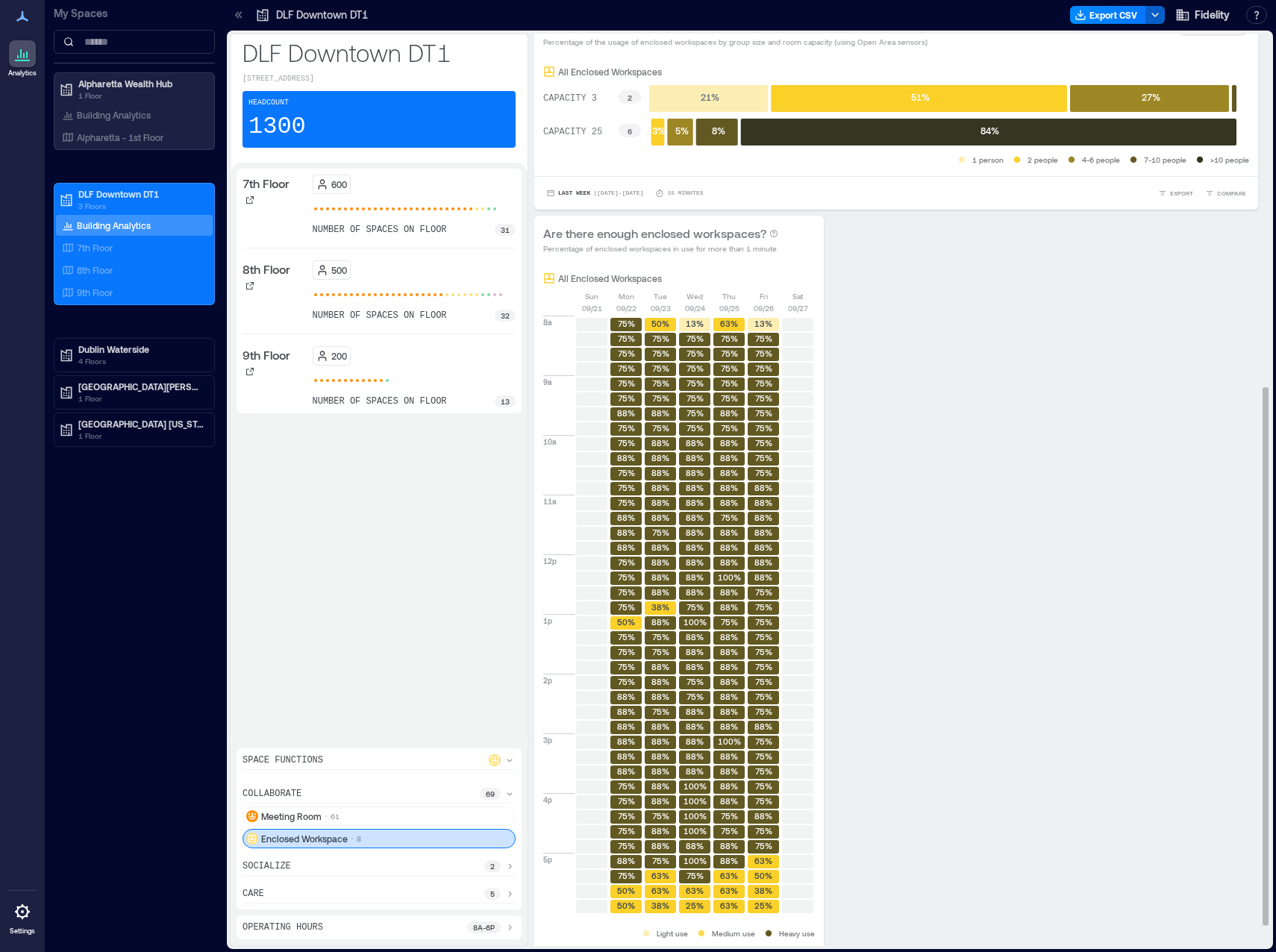
click at [693, 470] on text "88%" at bounding box center [694, 562] width 18 height 10
click at [697, 470] on text "88%" at bounding box center [694, 562] width 18 height 10
click at [688, 423] on text "75%" at bounding box center [695, 428] width 17 height 10
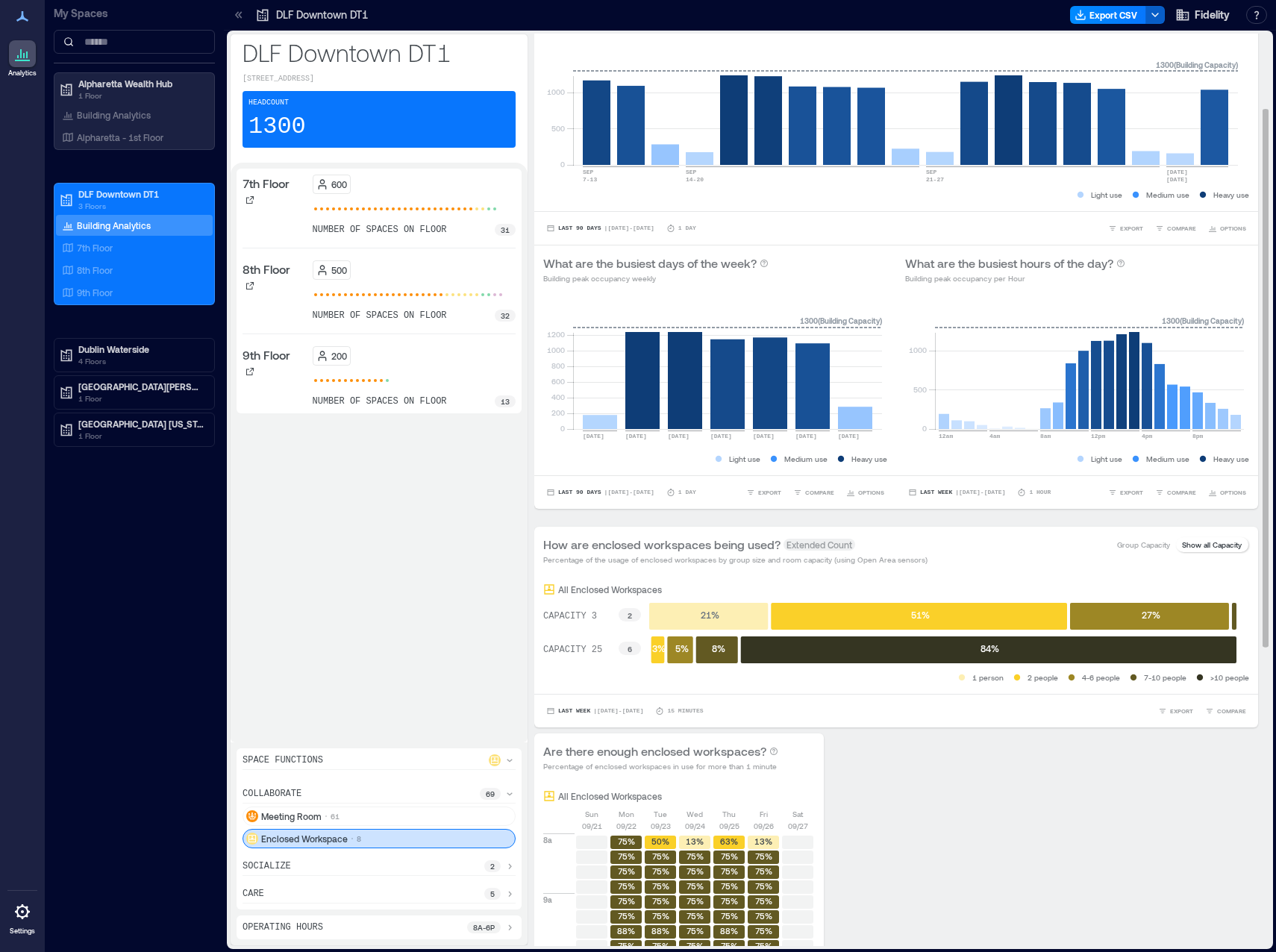
scroll to position [75, 0]
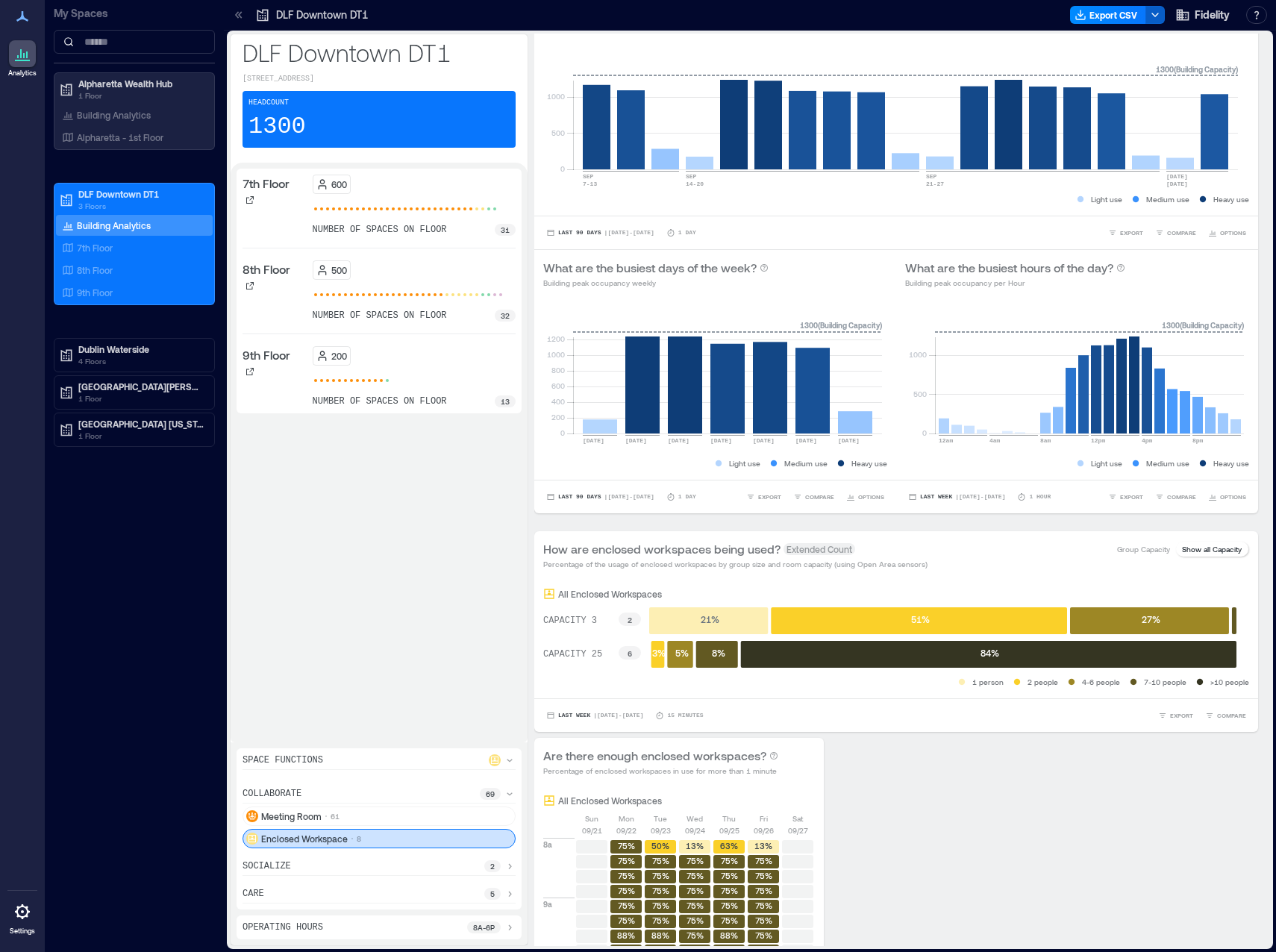
click at [344, 408] on p "number of spaces on floor" at bounding box center [380, 402] width 134 height 12
click at [404, 224] on div "600 number of spaces on floor 31" at bounding box center [414, 205] width 204 height 61
